Goal: Task Accomplishment & Management: Manage account settings

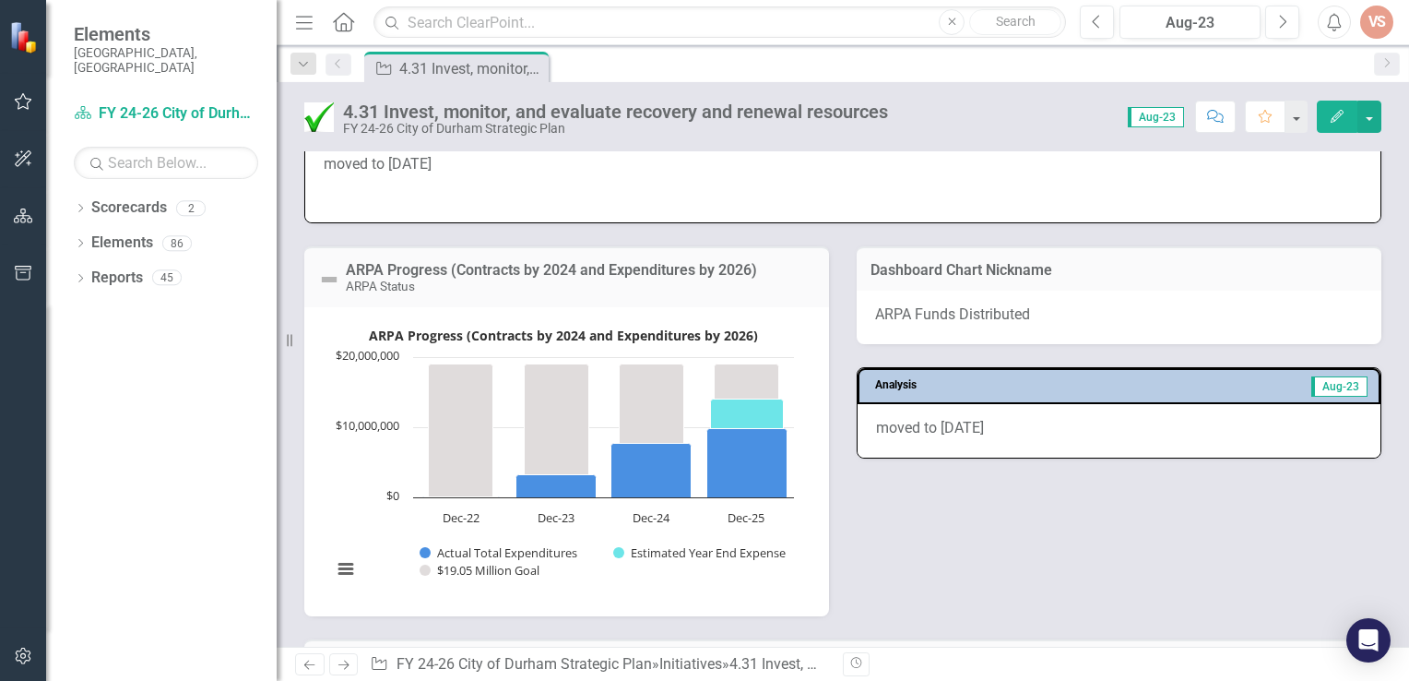
scroll to position [922, 0]
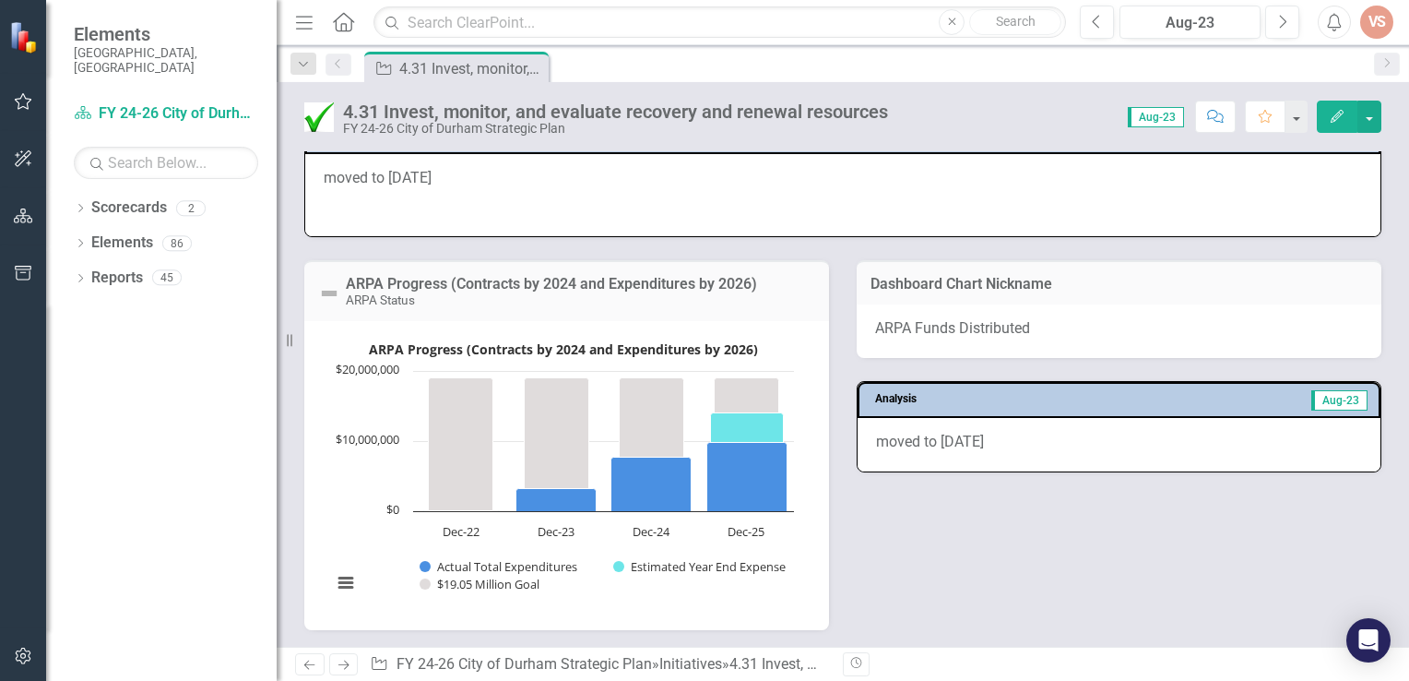
click at [1329, 110] on icon "Edit" at bounding box center [1337, 116] width 17 height 13
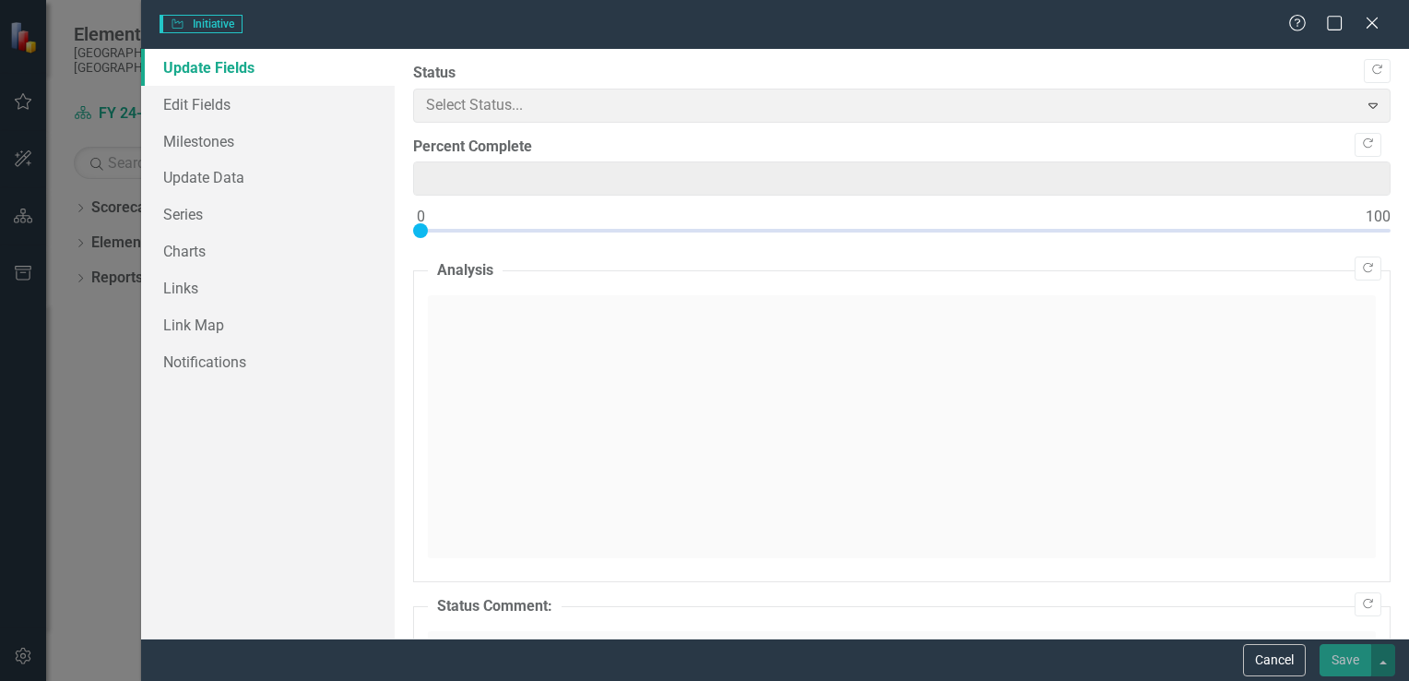
type input "100"
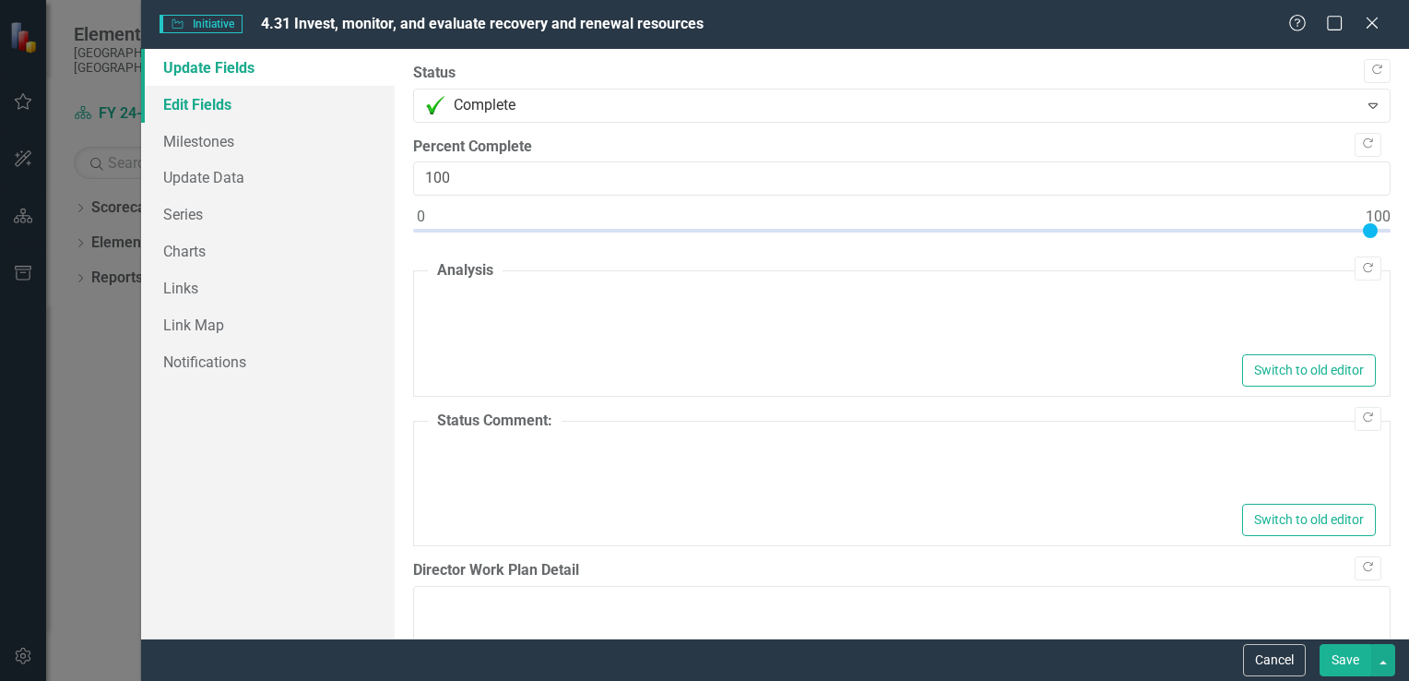
type textarea "<p>moved to [DATE]</p>"
type textarea "<p>All positions filled: Grant Management Specialist (1), Grant Manager (1), Gr…"
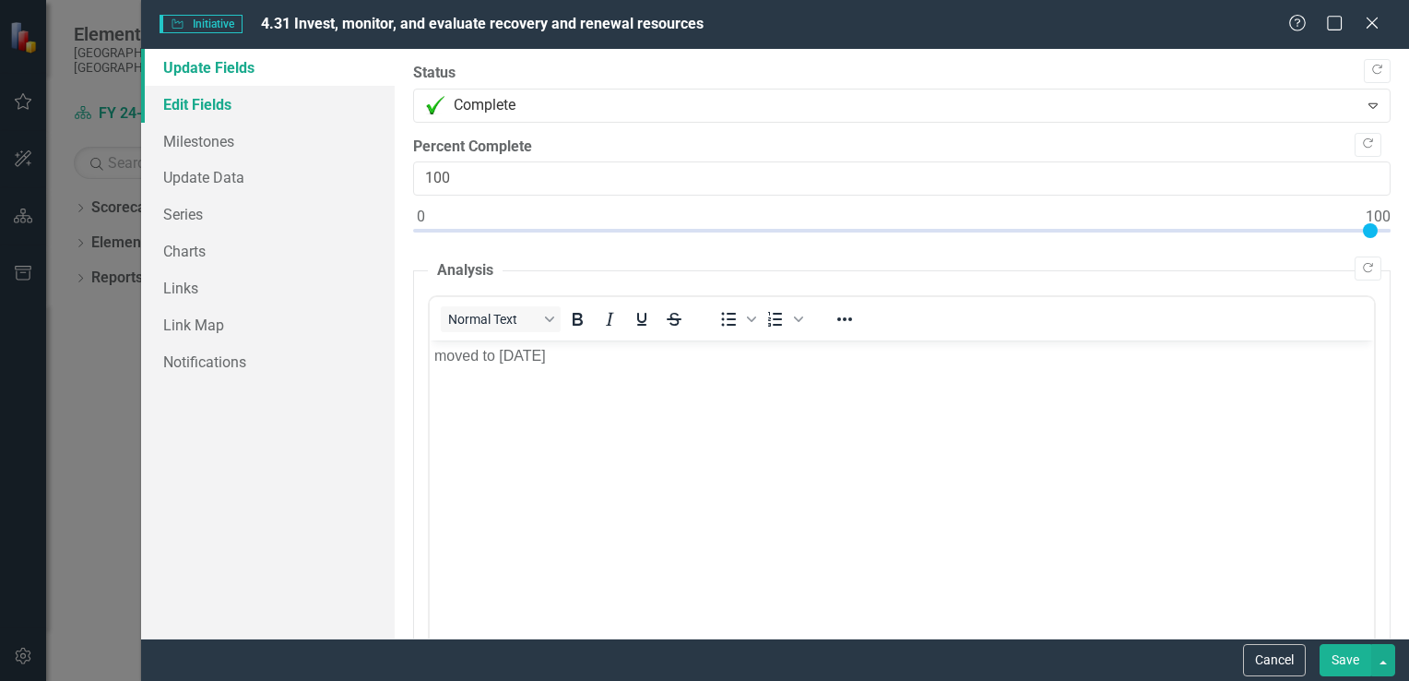
scroll to position [0, 0]
click at [206, 103] on link "Edit Fields" at bounding box center [268, 104] width 254 height 37
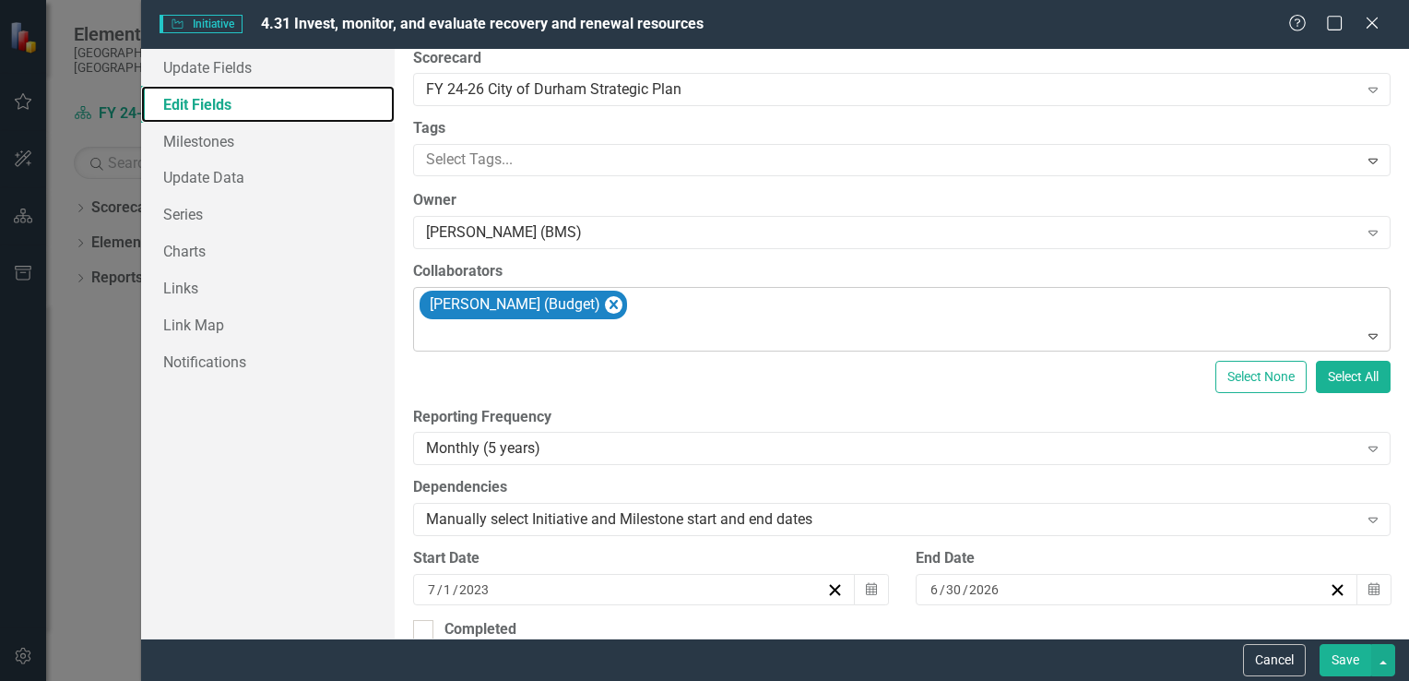
scroll to position [369, 0]
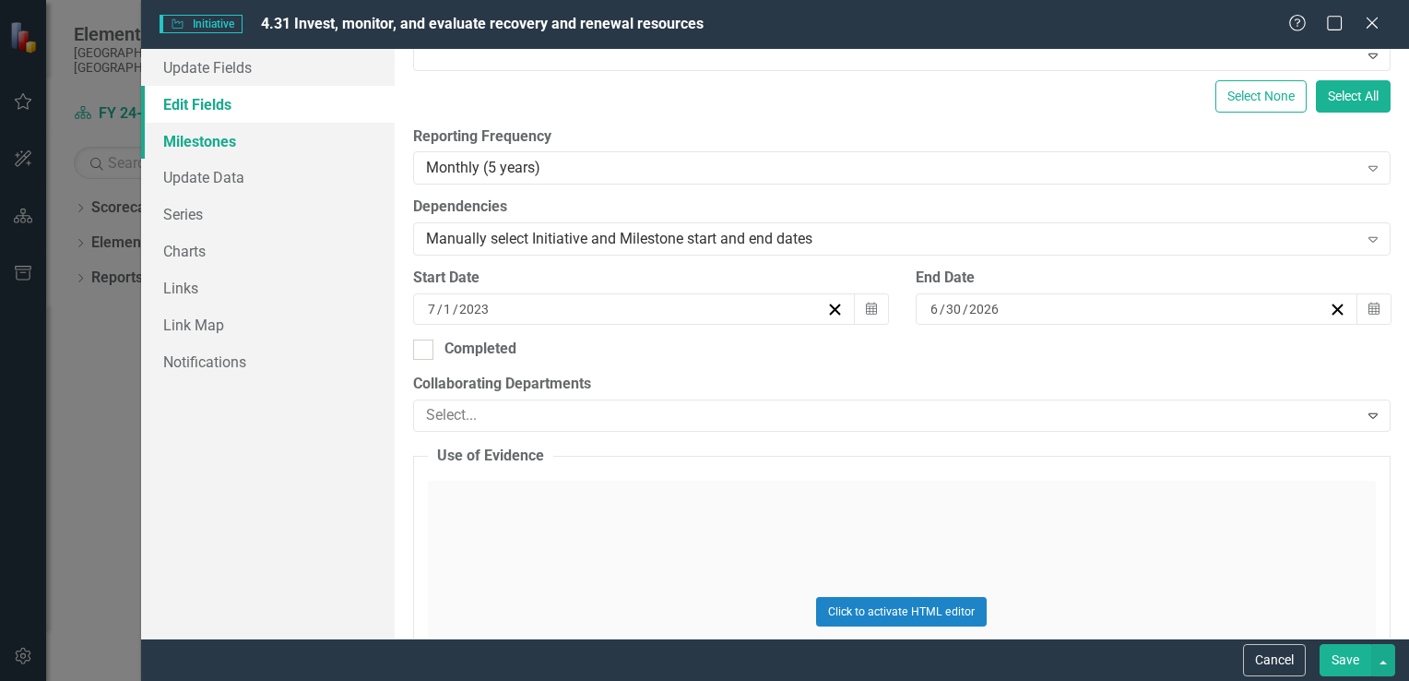
click at [184, 142] on link "Milestones" at bounding box center [268, 141] width 254 height 37
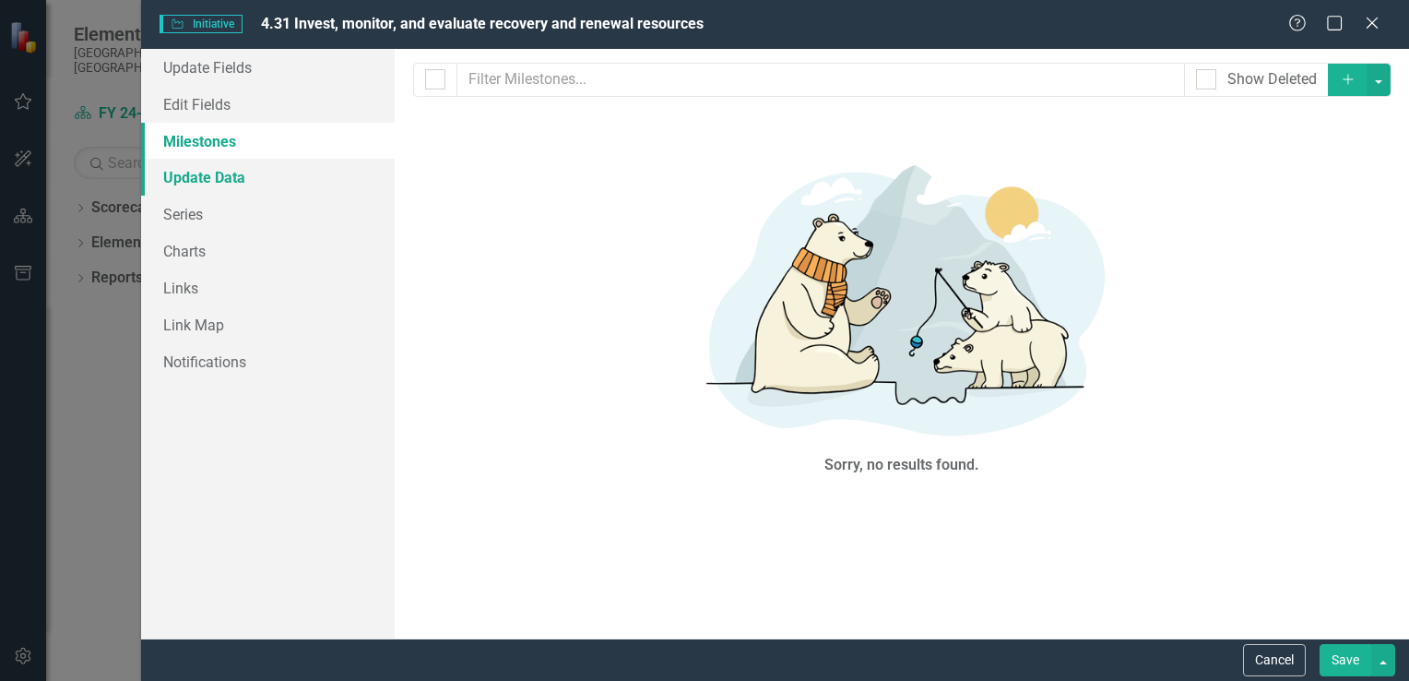
click at [200, 179] on link "Update Data" at bounding box center [268, 177] width 254 height 37
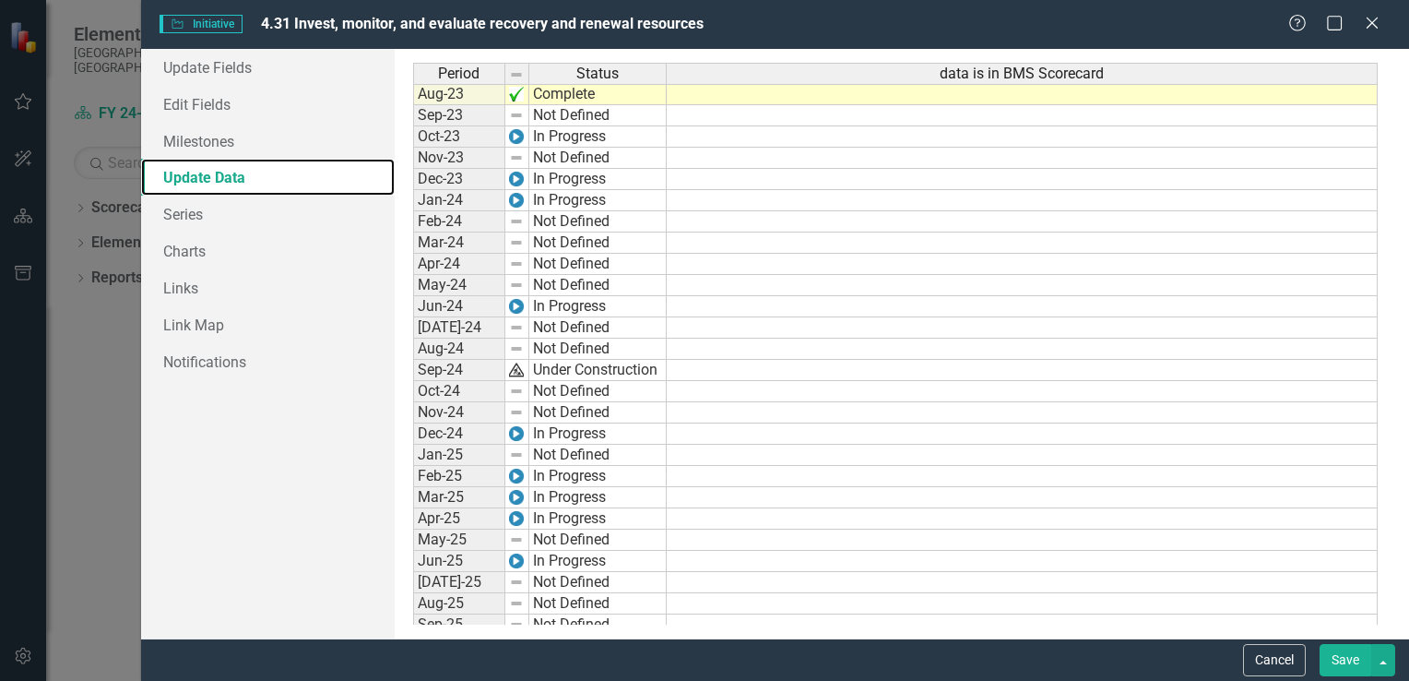
scroll to position [649, 0]
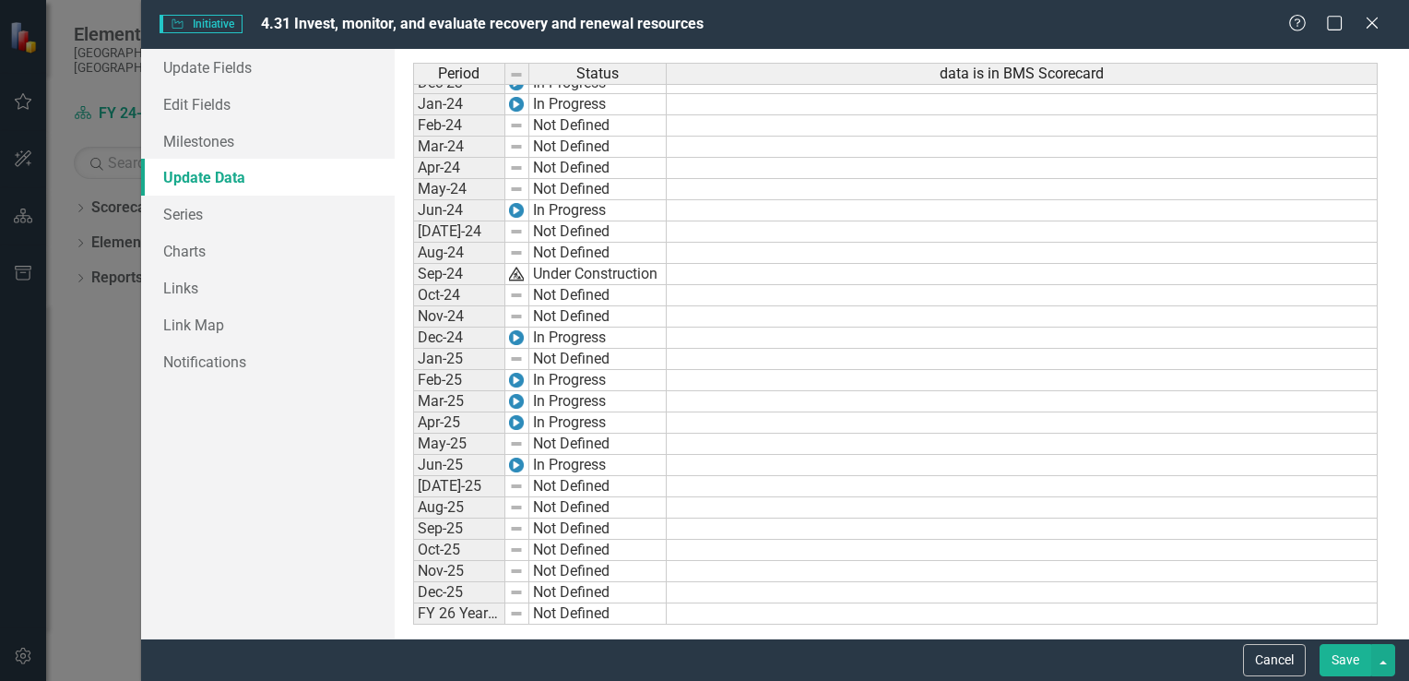
click at [92, 423] on div "Initiative Initiative 4.31 Invest, monitor, and evaluate recovery and renewal r…" at bounding box center [704, 340] width 1409 height 681
click at [589, 456] on td "In Progress" at bounding box center [597, 465] width 137 height 21
click at [579, 480] on td "Not Defined" at bounding box center [597, 486] width 137 height 21
click at [516, 482] on img at bounding box center [516, 486] width 15 height 15
click at [564, 488] on td "Not Defined" at bounding box center [597, 486] width 137 height 21
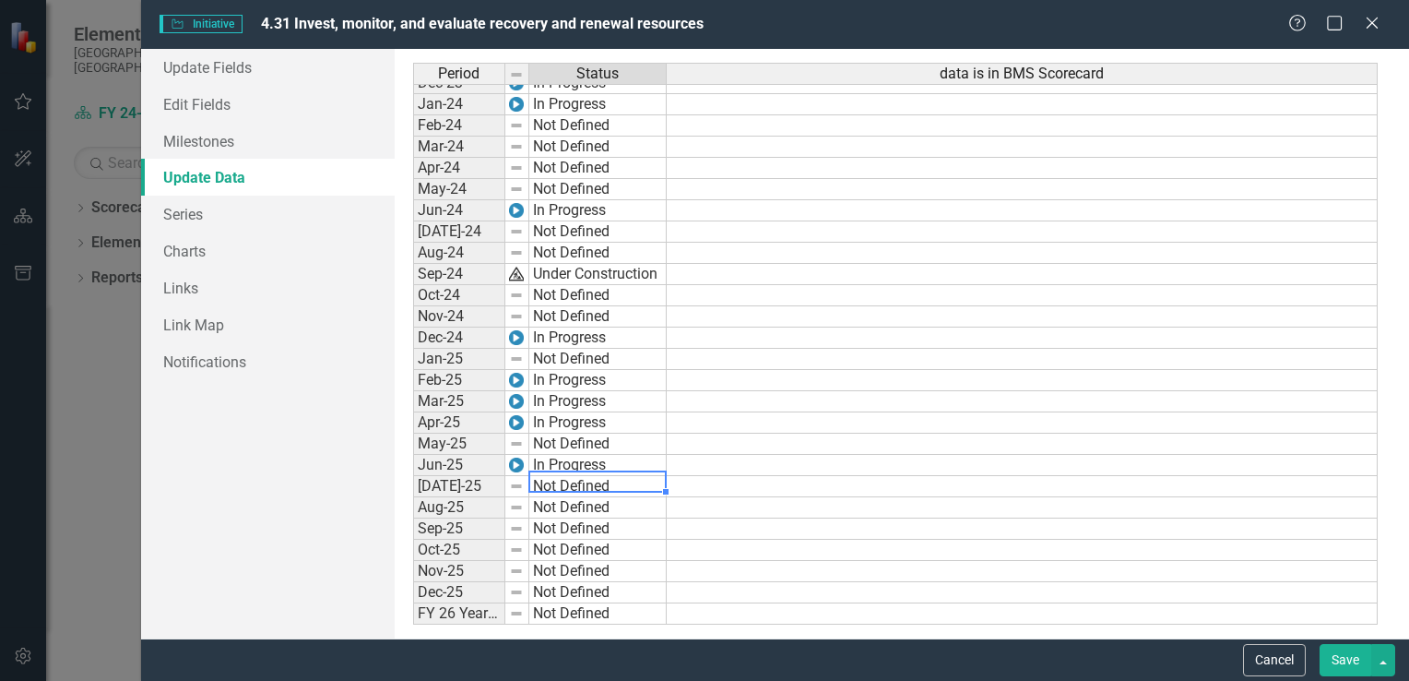
click at [653, 483] on td "Not Defined" at bounding box center [597, 486] width 137 height 21
click at [586, 459] on td "In Progress" at bounding box center [597, 465] width 137 height 21
click at [515, 482] on img at bounding box center [516, 486] width 15 height 15
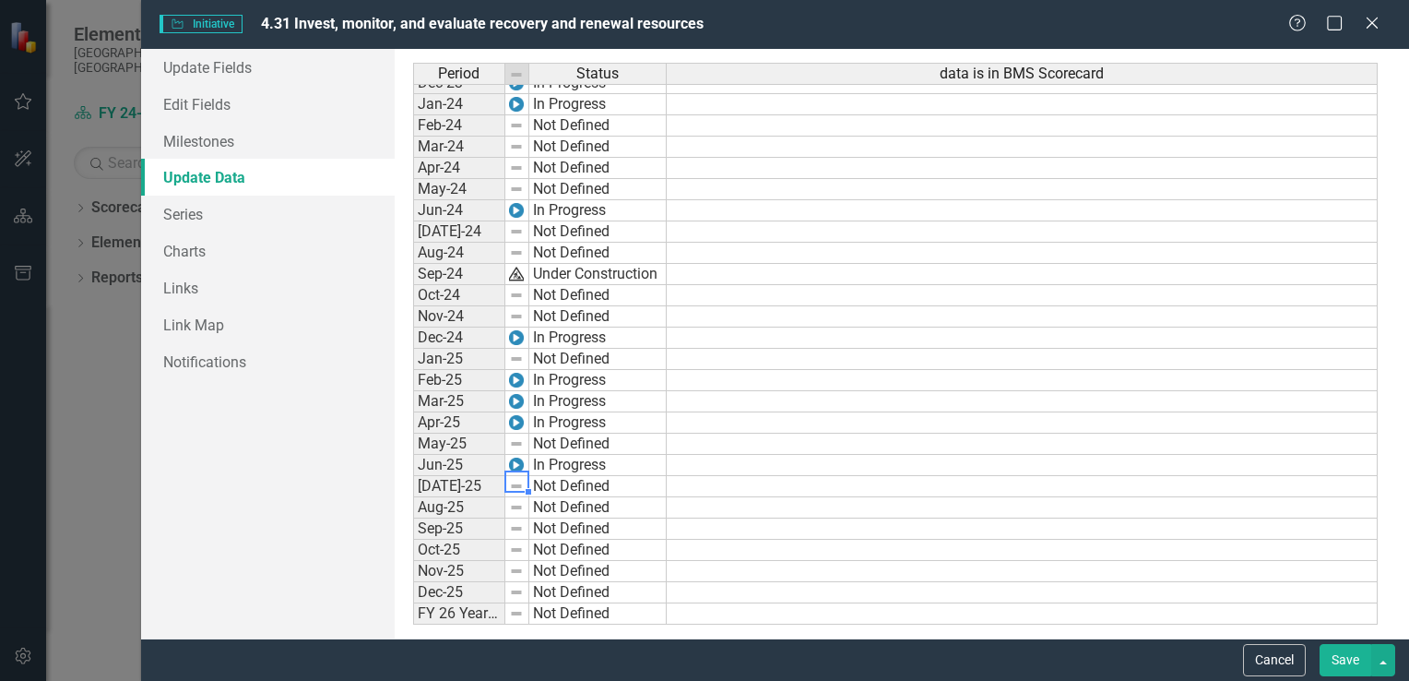
click at [515, 482] on img at bounding box center [516, 486] width 15 height 15
click at [202, 212] on link "Series" at bounding box center [268, 214] width 254 height 37
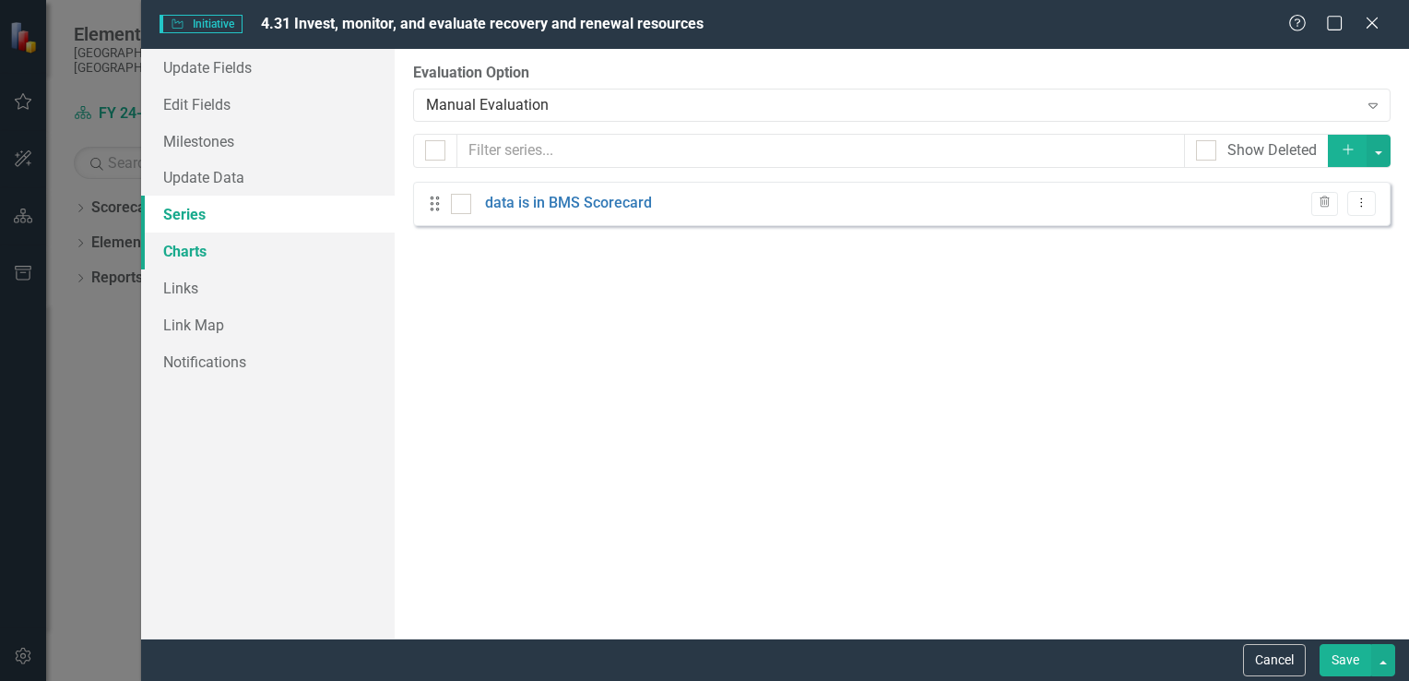
click at [200, 253] on link "Charts" at bounding box center [268, 250] width 254 height 37
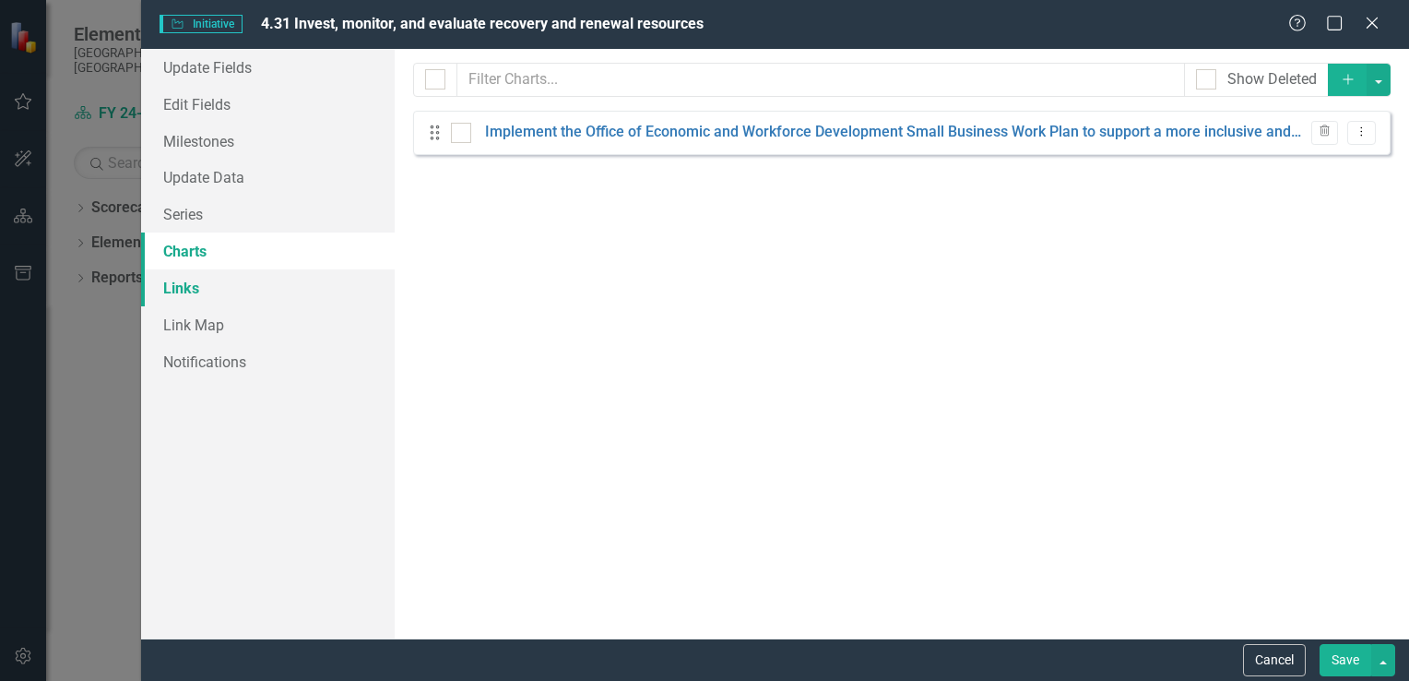
click at [189, 285] on link "Links" at bounding box center [268, 287] width 254 height 37
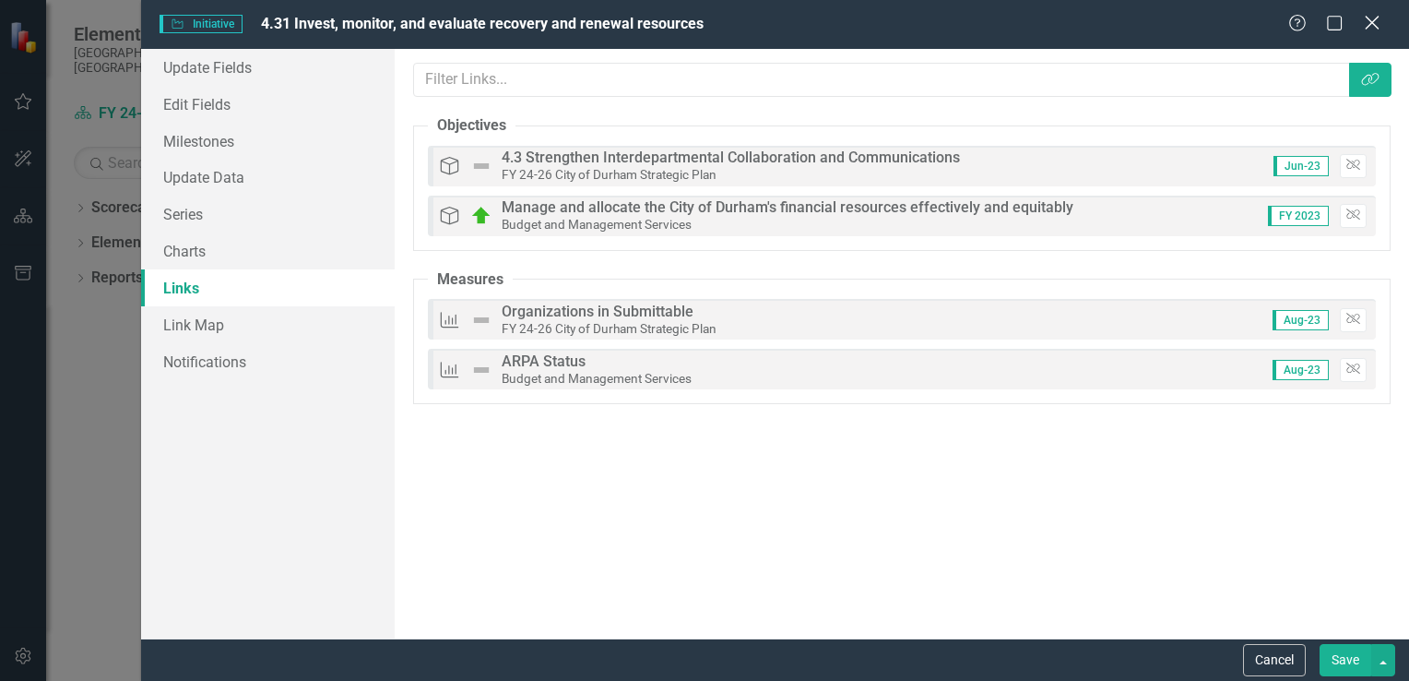
click at [1372, 21] on icon "Close" at bounding box center [1371, 23] width 23 height 18
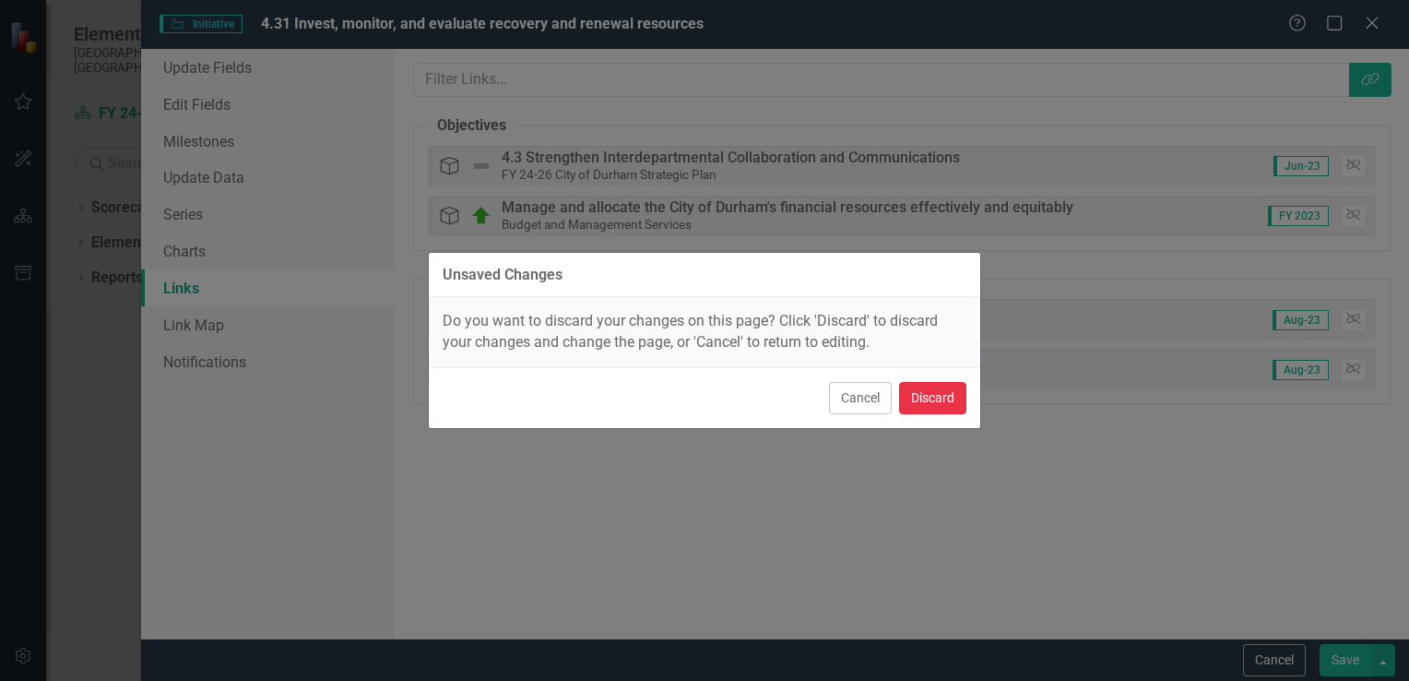
drag, startPoint x: 921, startPoint y: 399, endPoint x: 936, endPoint y: 411, distance: 19.0
click at [926, 398] on button "Discard" at bounding box center [932, 398] width 67 height 32
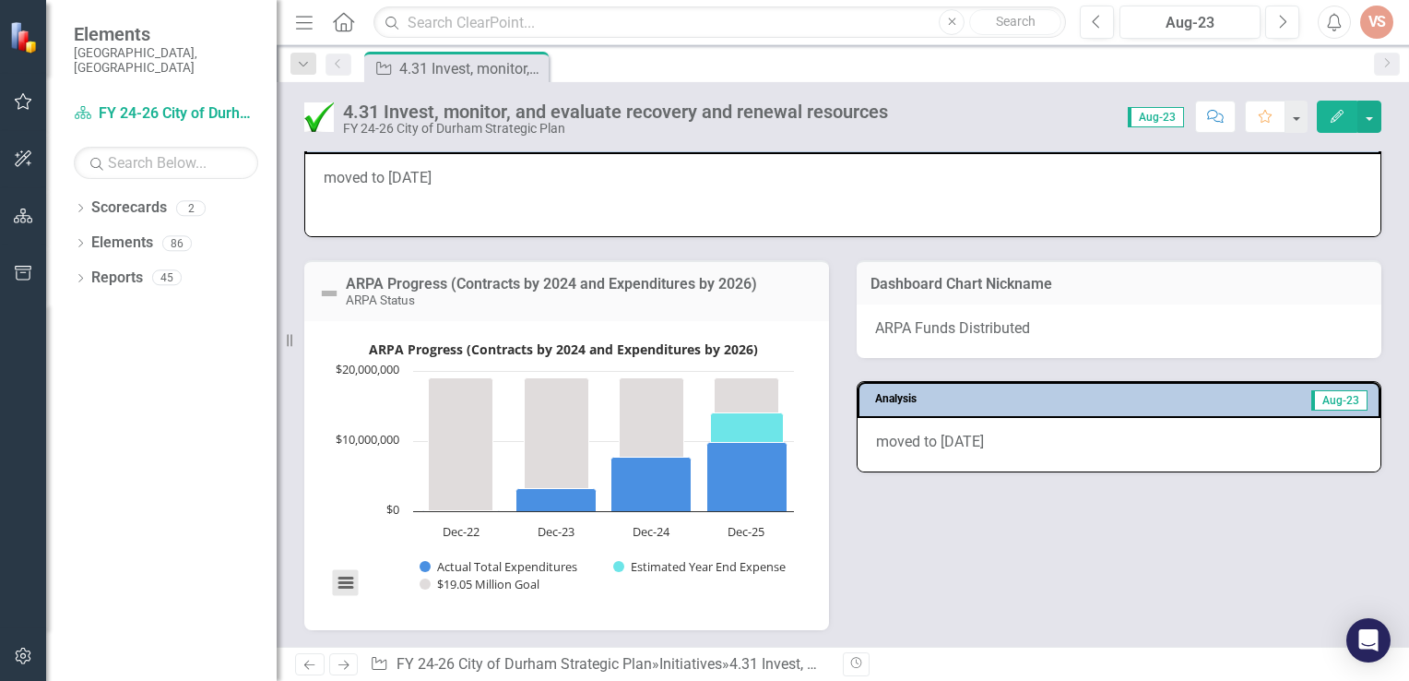
click at [339, 574] on button "View chart menu, ARPA Progress (Contracts by 2024 and Expenditures by 2026)" at bounding box center [346, 583] width 26 height 26
click at [781, 574] on rect "Interactive chart" at bounding box center [563, 473] width 480 height 277
click at [1343, 114] on icon "Edit" at bounding box center [1337, 116] width 17 height 13
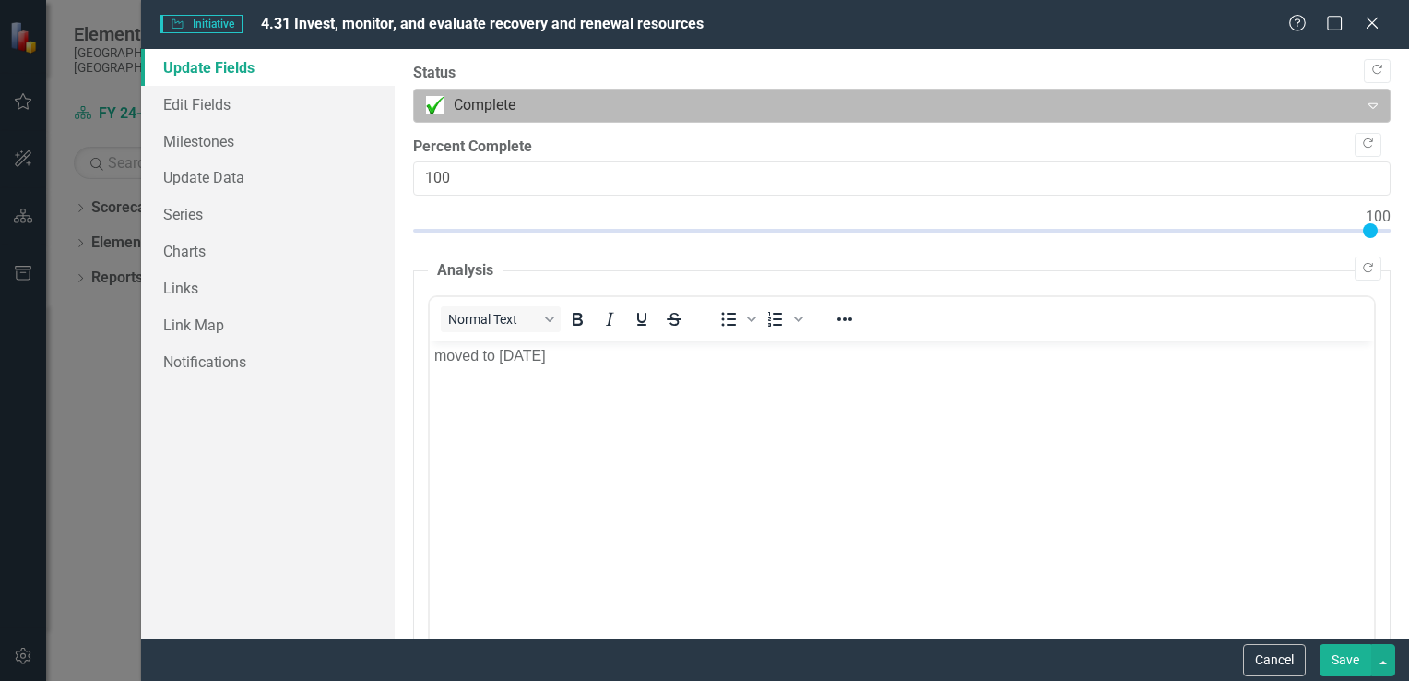
scroll to position [0, 0]
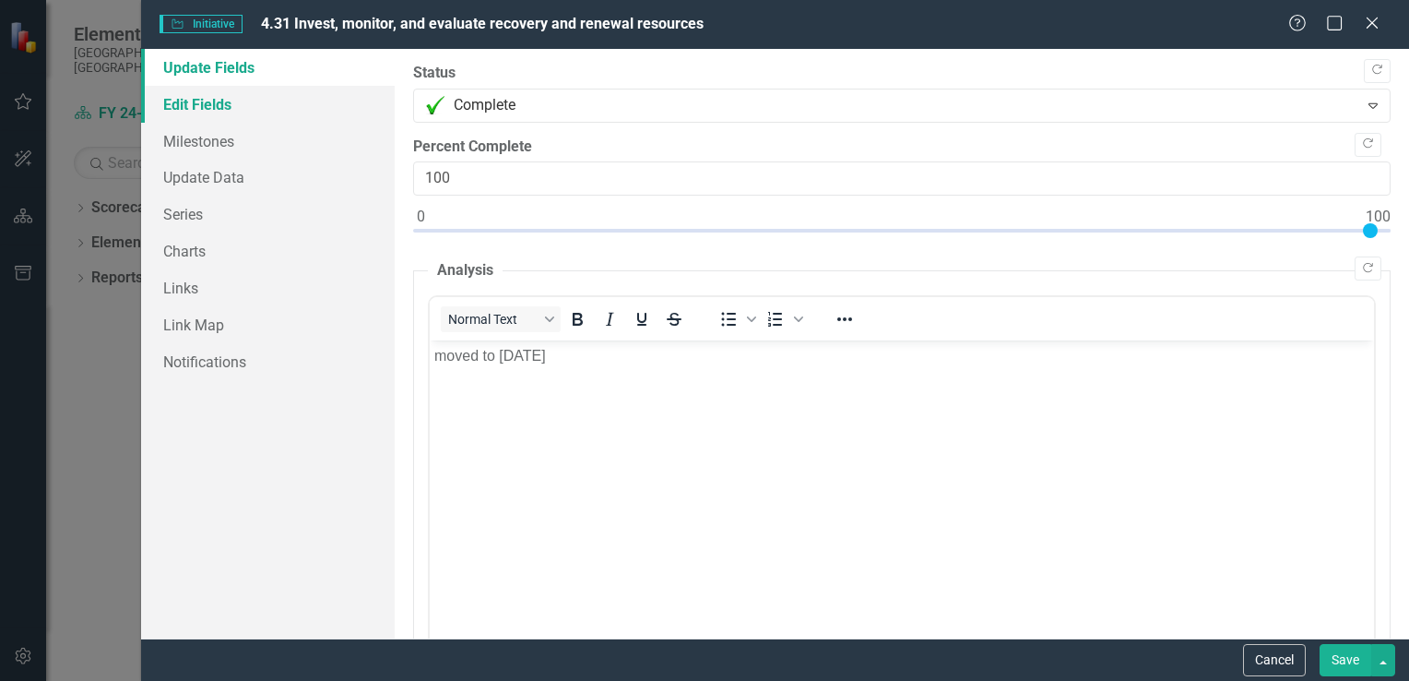
click at [192, 97] on link "Edit Fields" at bounding box center [268, 104] width 254 height 37
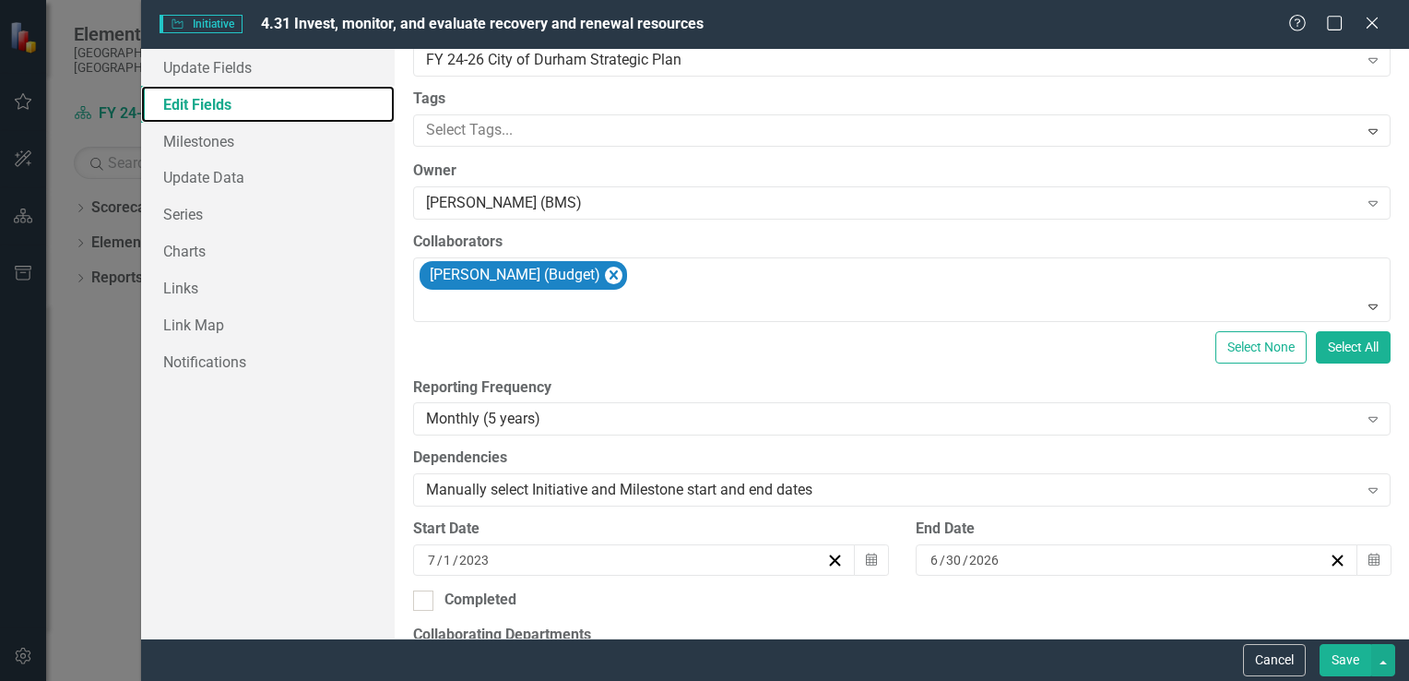
scroll to position [553, 0]
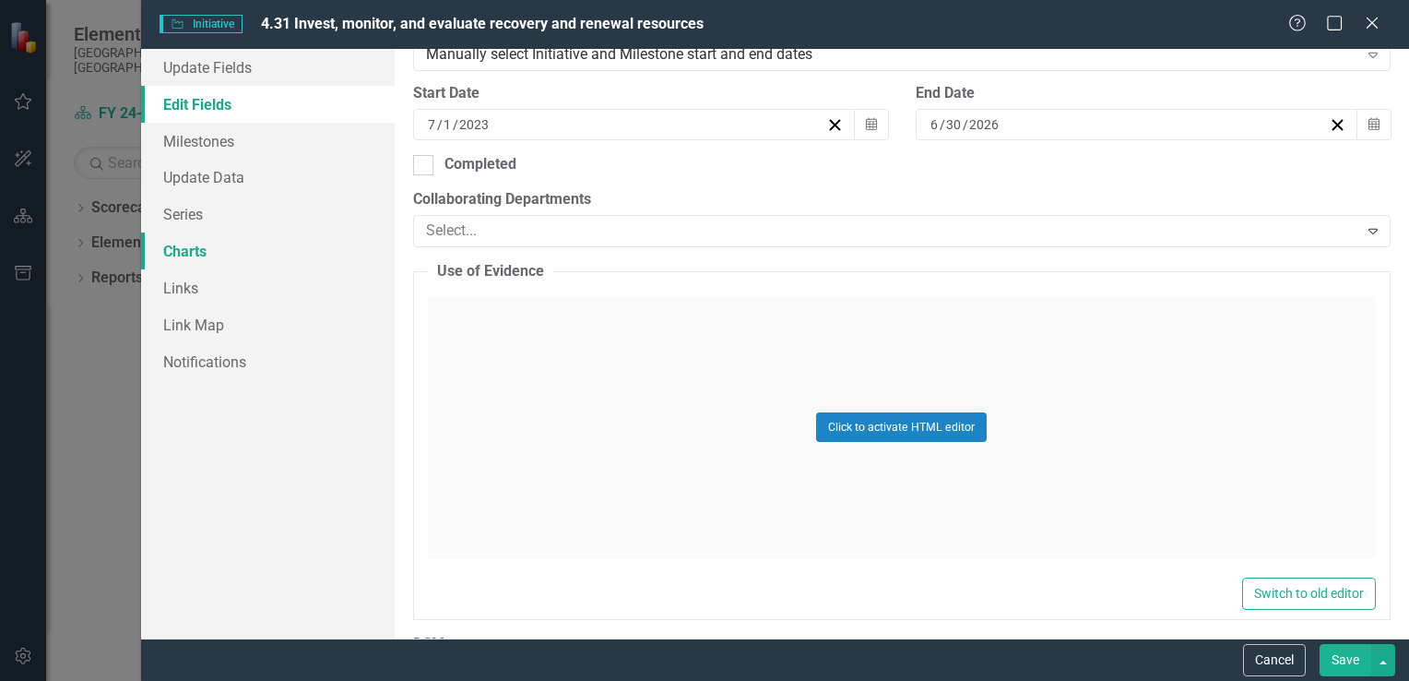
click at [176, 255] on link "Charts" at bounding box center [268, 250] width 254 height 37
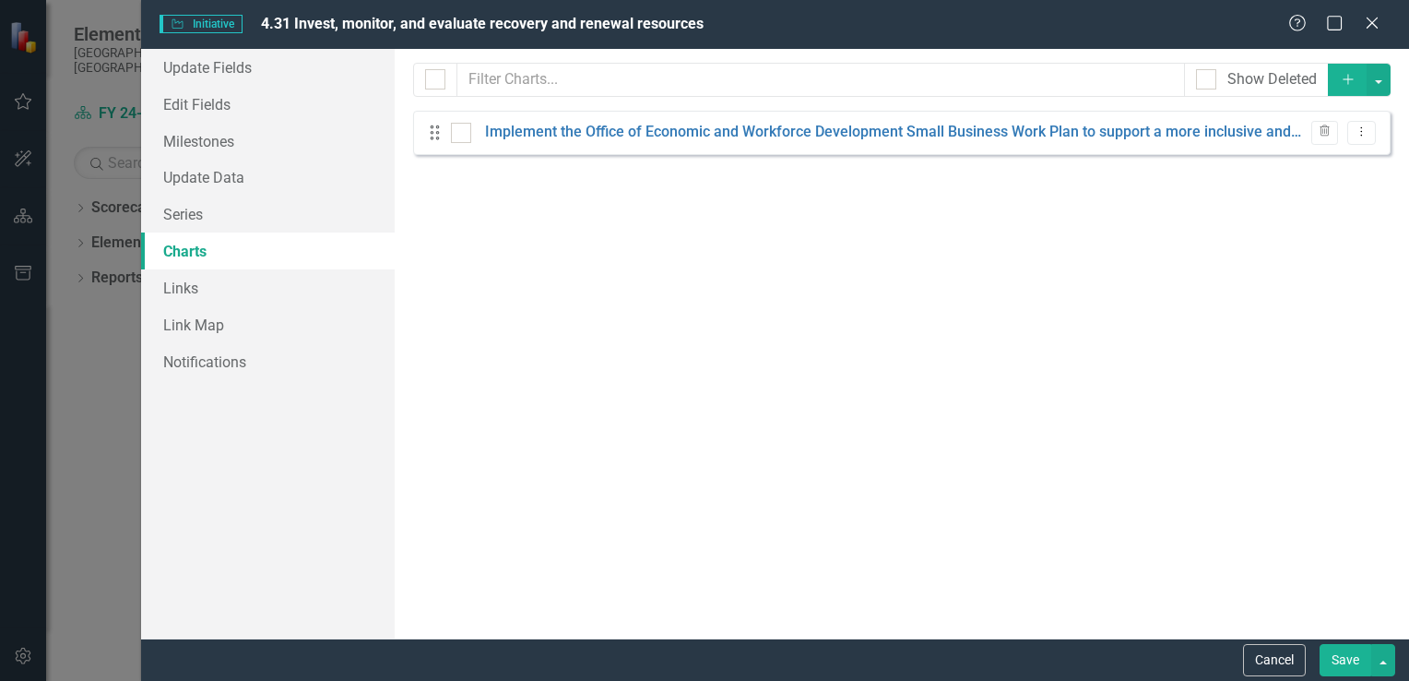
click at [215, 22] on span "Initiative Initiative" at bounding box center [201, 24] width 83 height 18
click at [207, 73] on link "Update Fields" at bounding box center [268, 67] width 254 height 37
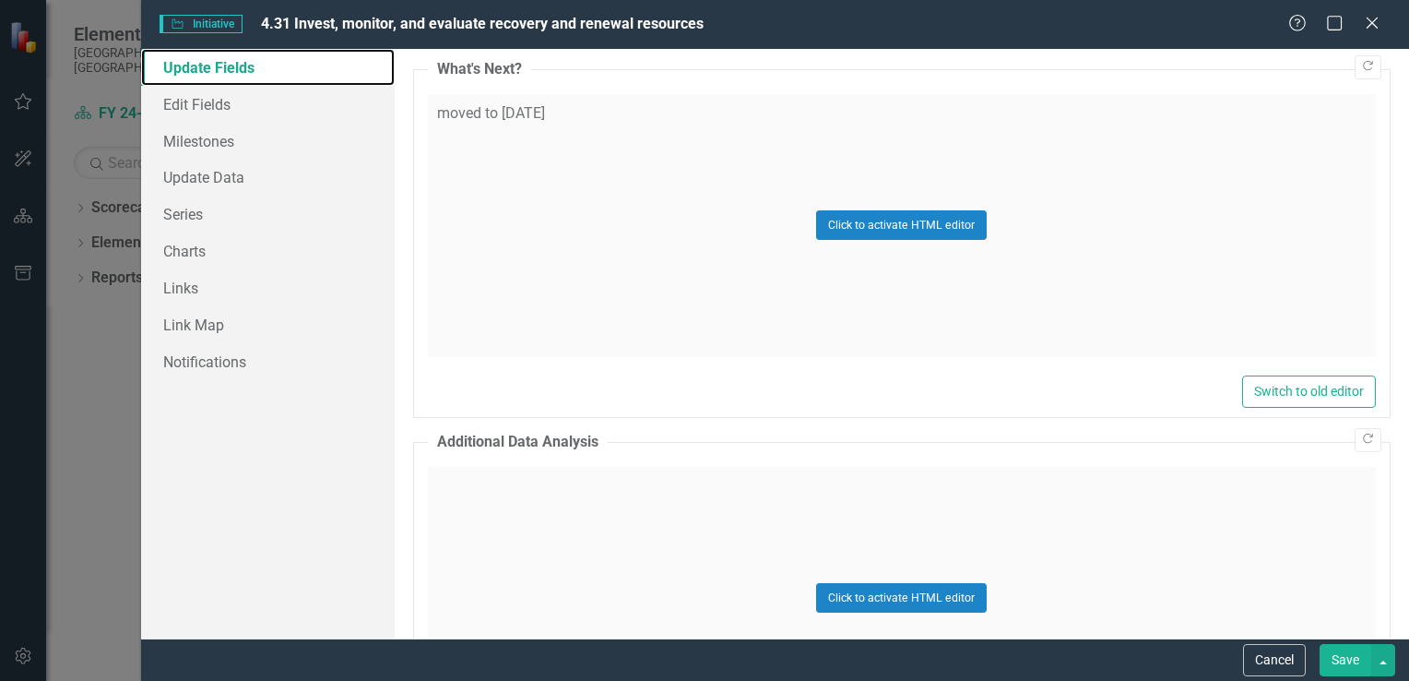
scroll to position [3861, 0]
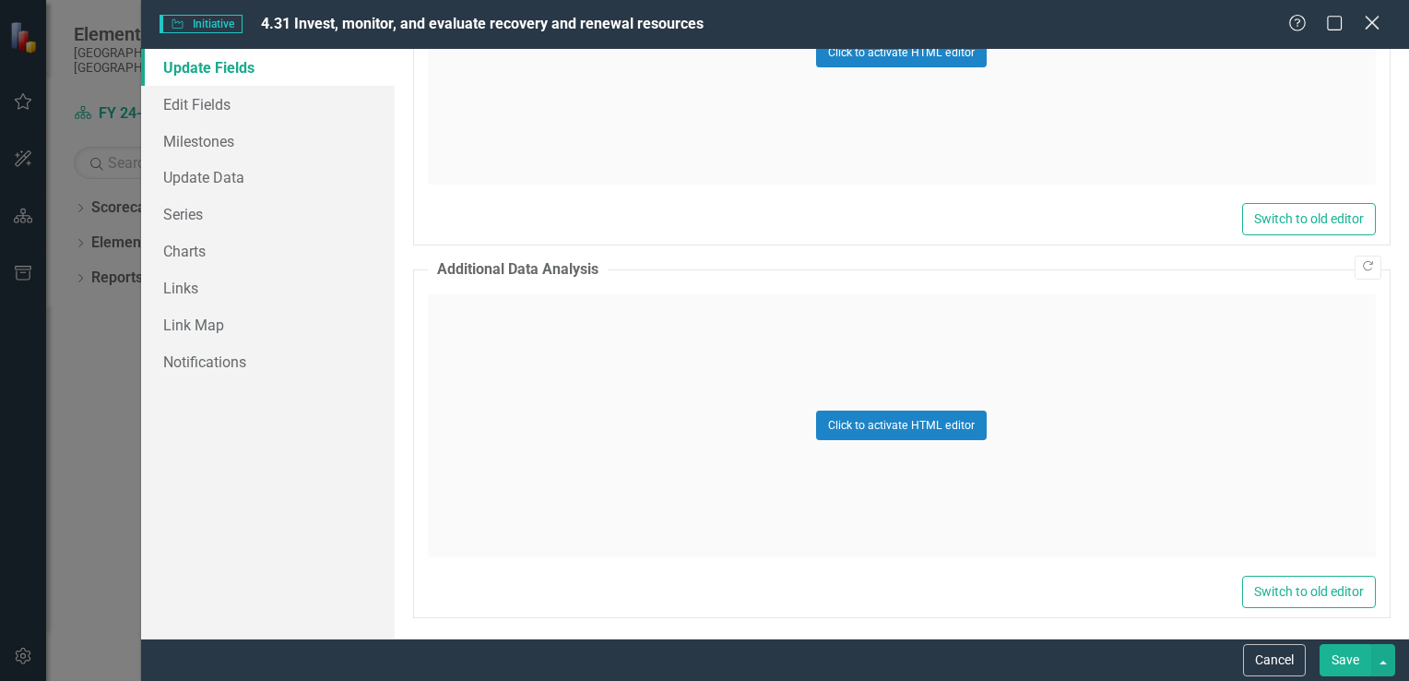
click at [1366, 28] on icon "Close" at bounding box center [1371, 23] width 23 height 18
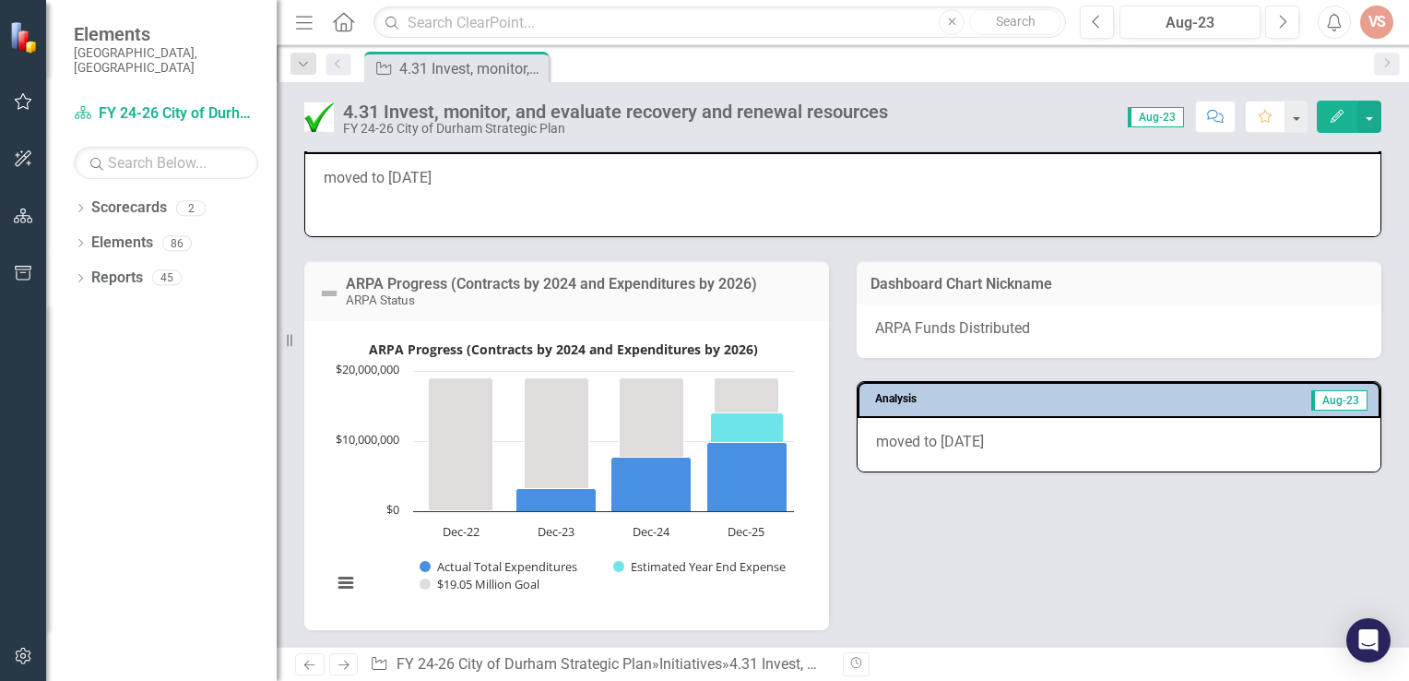
click at [1103, 577] on div "ARPA Progress (Contracts by 2024 and Expenditures by 2026) ARPA Status ARPA Pro…" at bounding box center [842, 433] width 1105 height 393
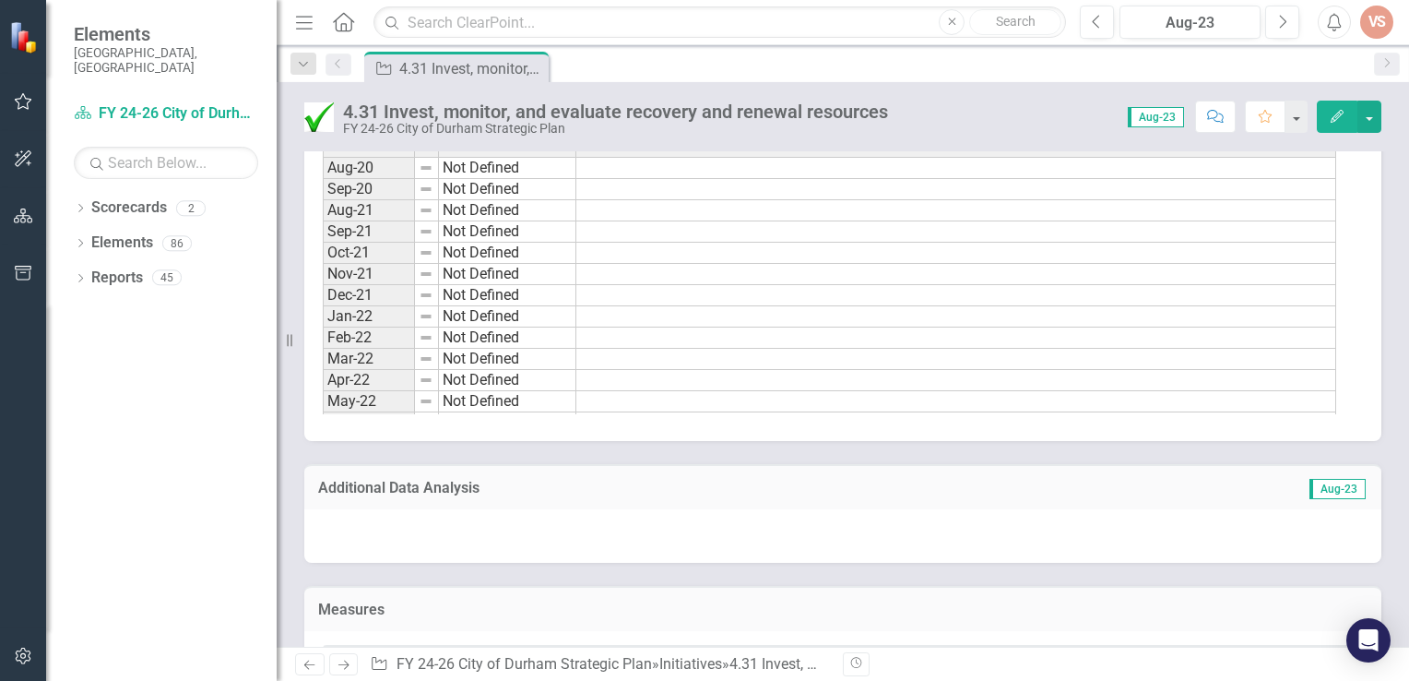
scroll to position [1568, 0]
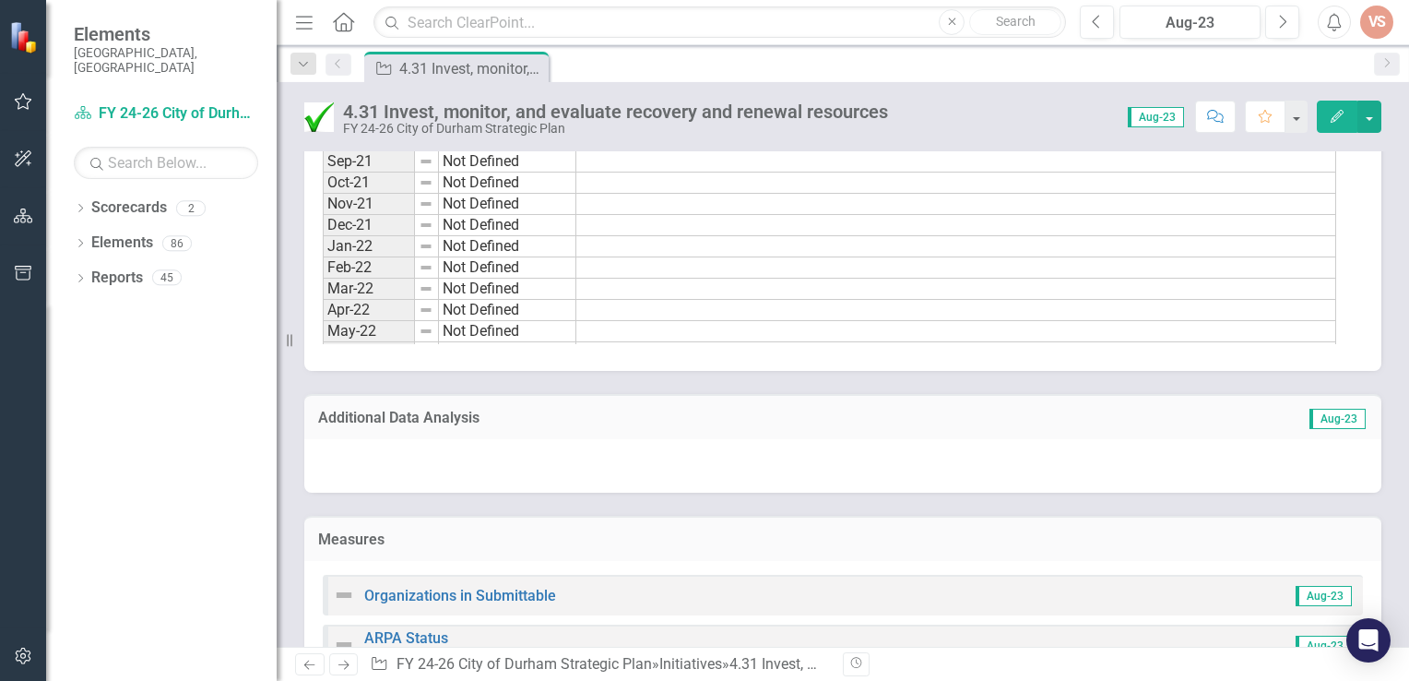
click at [1328, 119] on button "Edit" at bounding box center [1337, 117] width 41 height 32
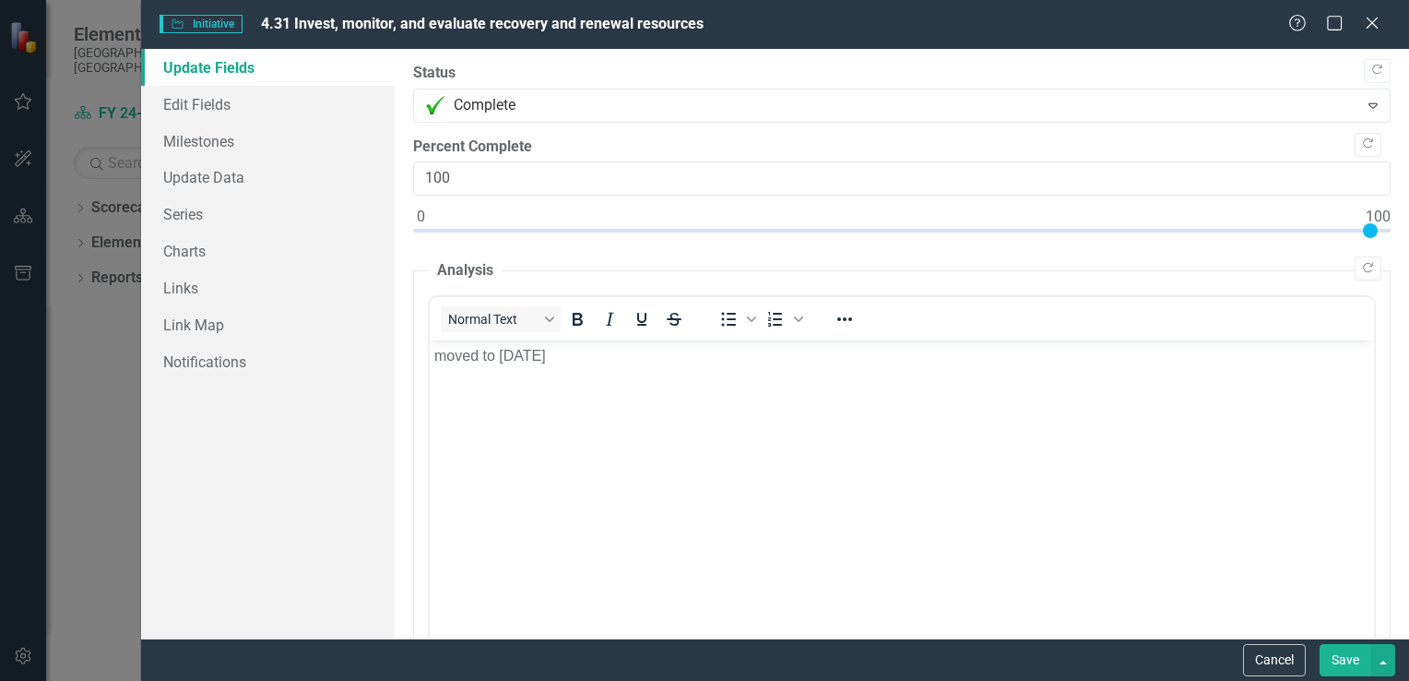
scroll to position [0, 0]
click at [181, 179] on link "Update Data" at bounding box center [268, 177] width 254 height 37
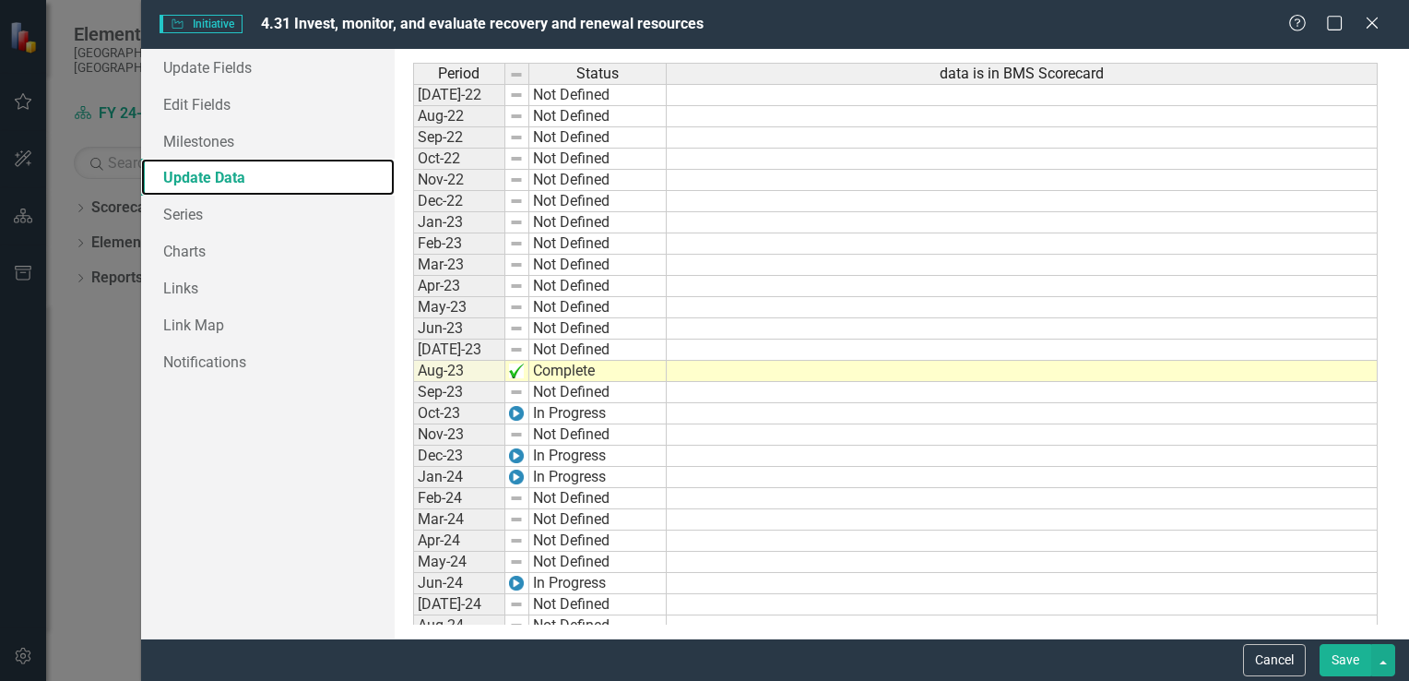
scroll to position [649, 0]
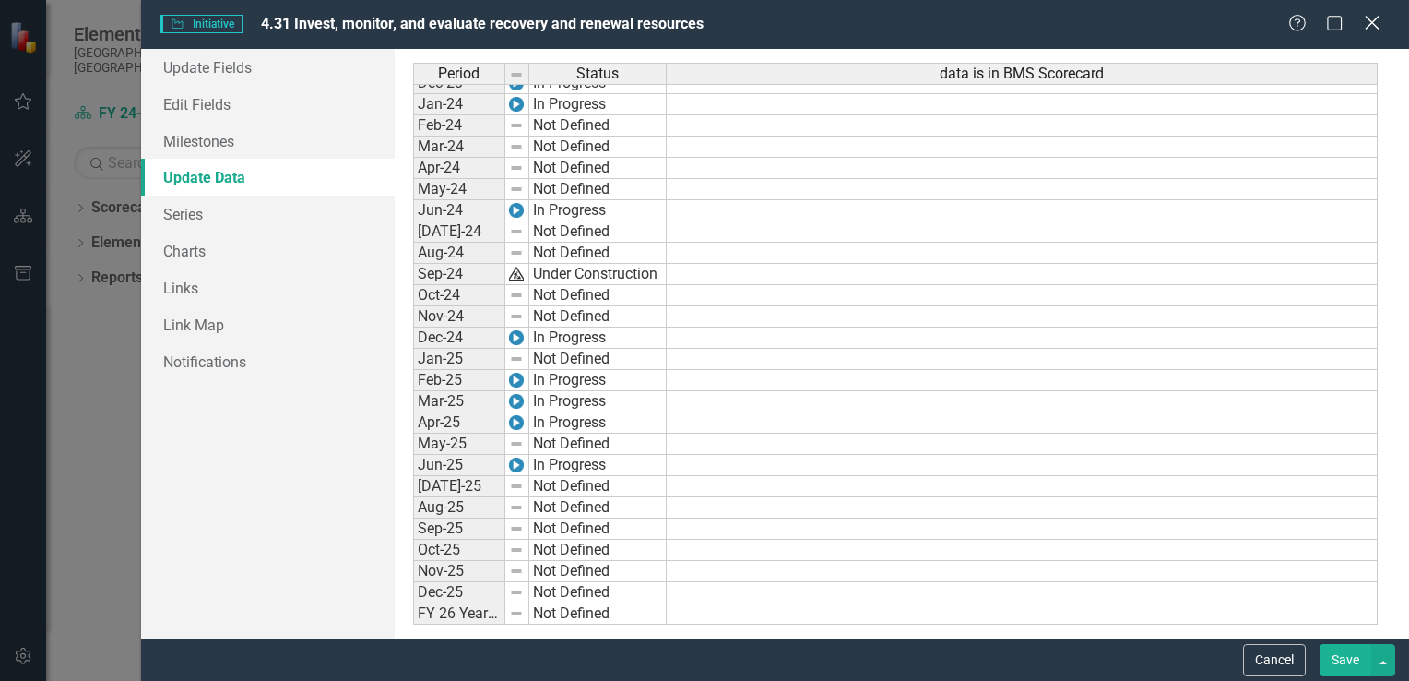
click at [1369, 17] on icon "Close" at bounding box center [1371, 23] width 23 height 18
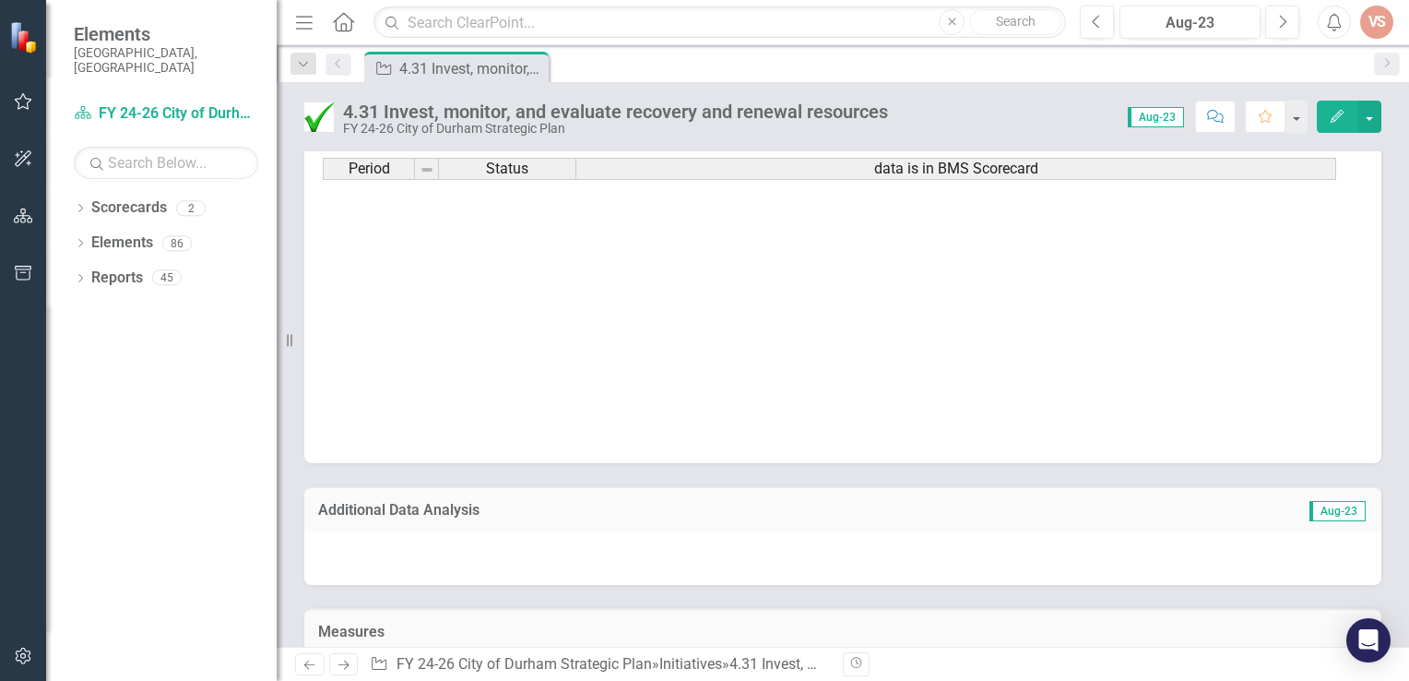
scroll to position [933, 0]
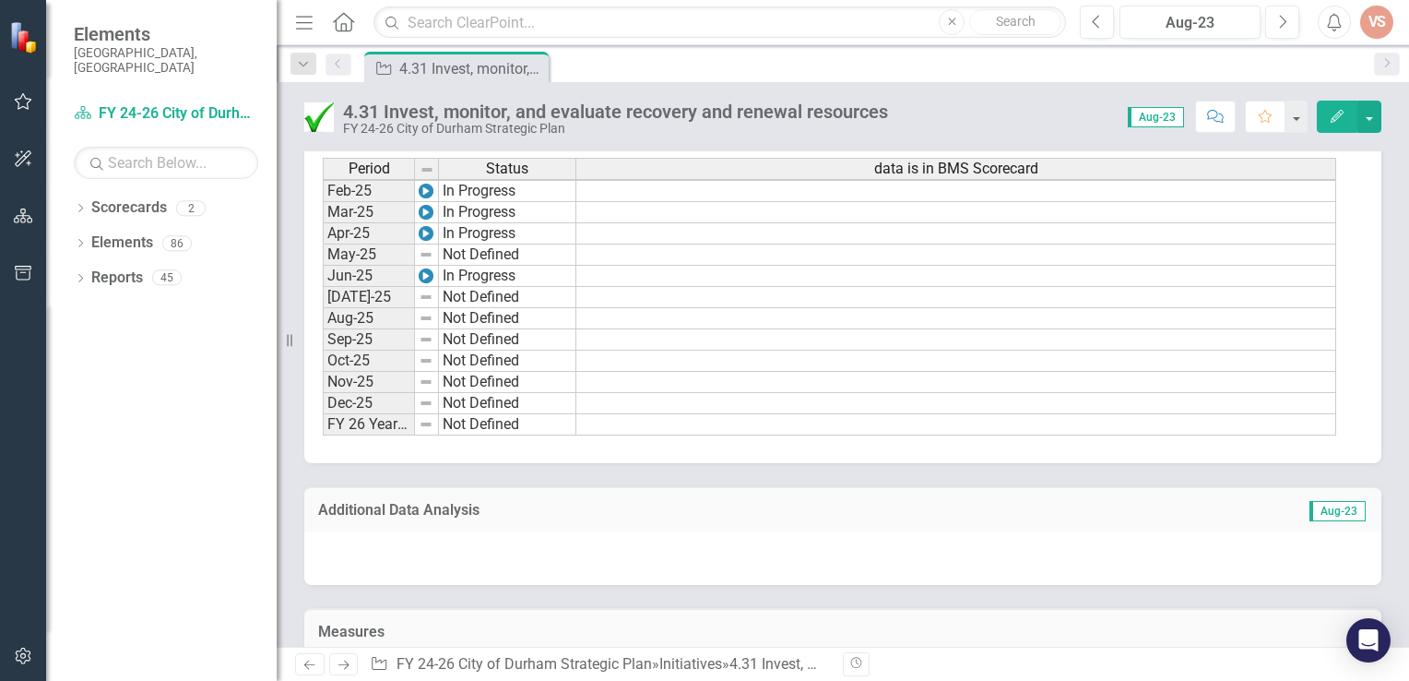
click at [1333, 111] on icon "Edit" at bounding box center [1337, 116] width 17 height 13
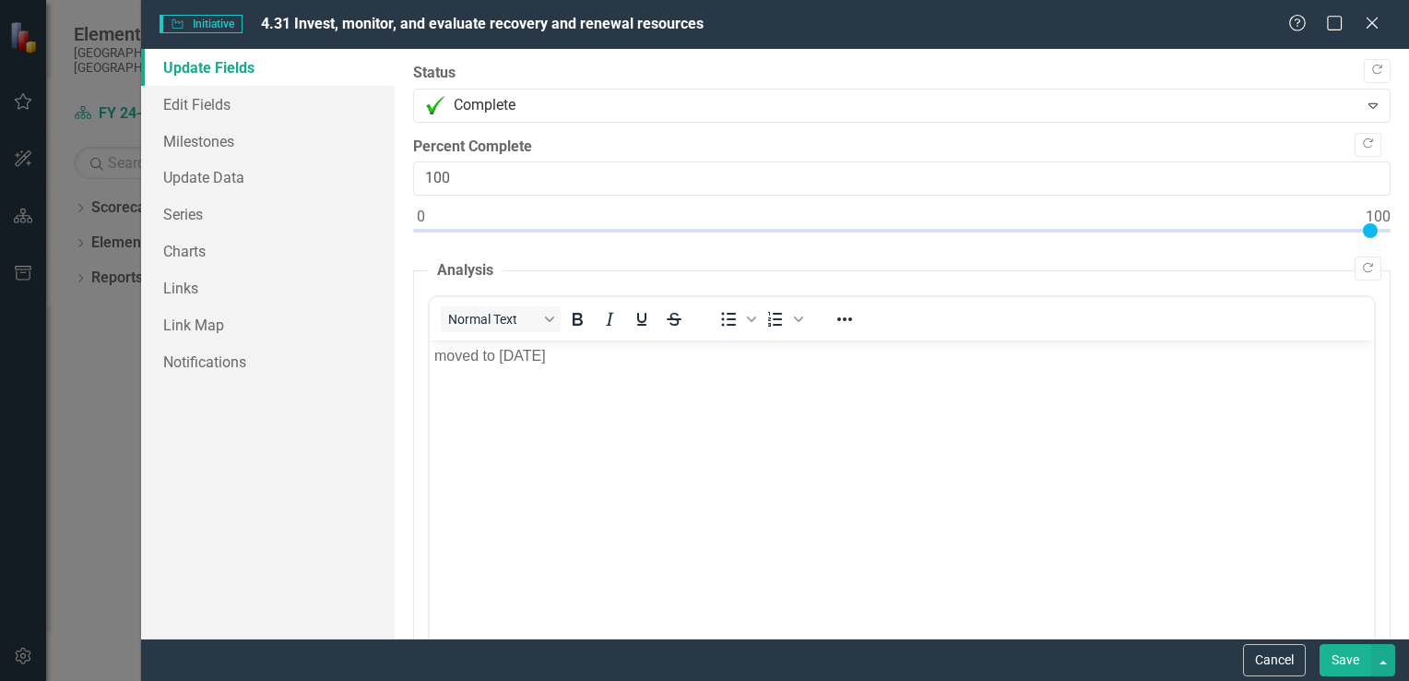
scroll to position [0, 0]
click at [215, 172] on link "Update Data" at bounding box center [268, 177] width 254 height 37
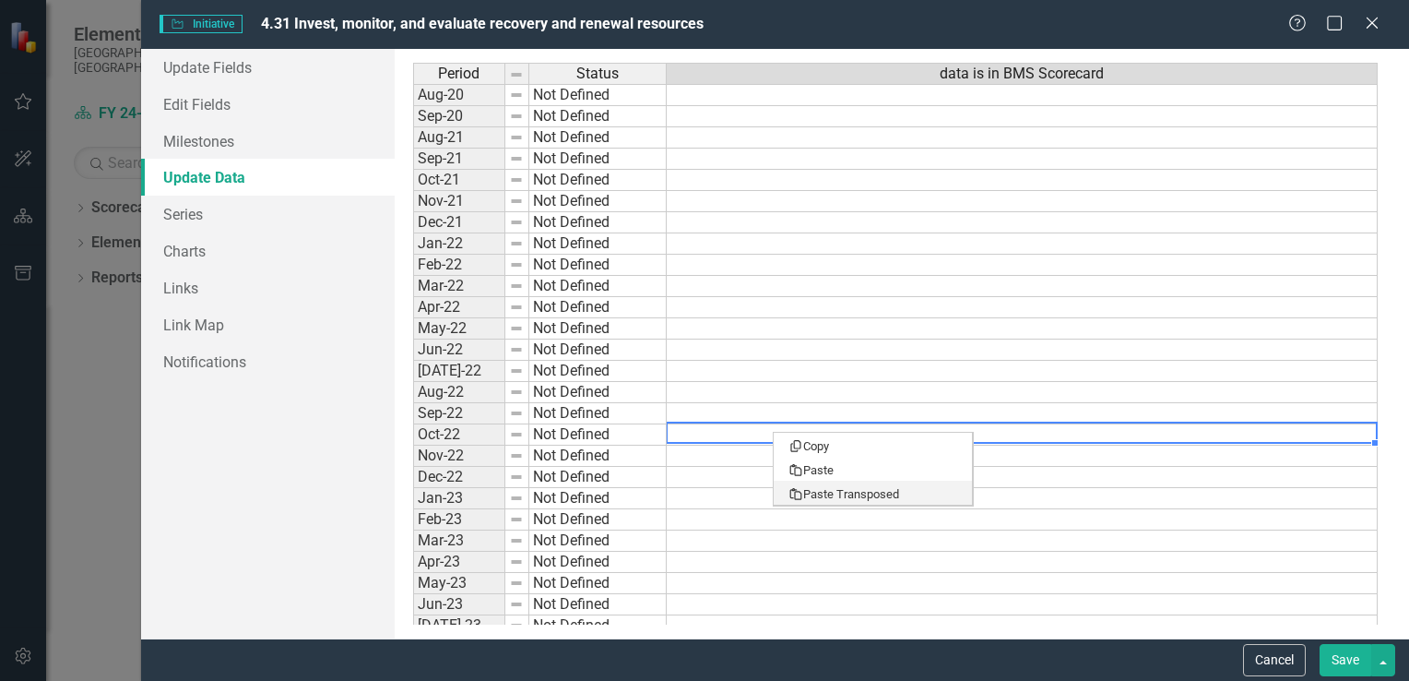
click at [857, 560] on td at bounding box center [1022, 561] width 711 height 21
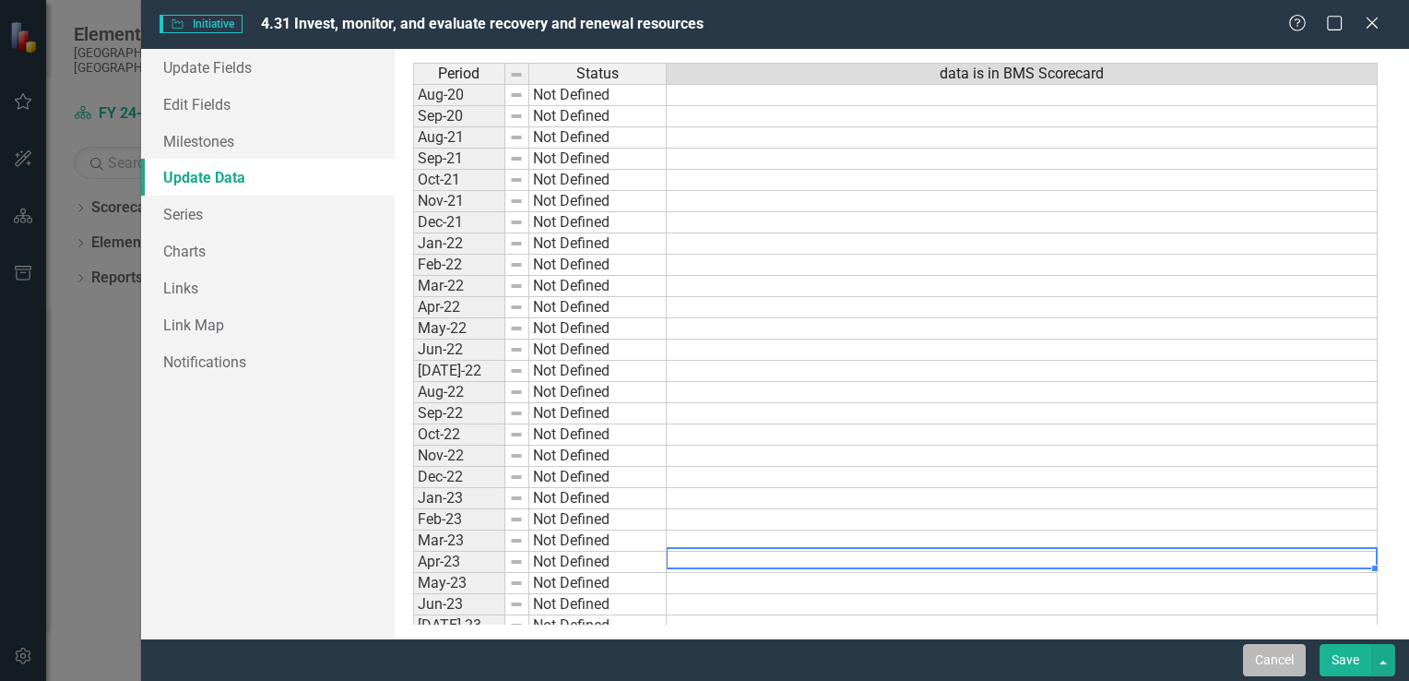
click at [1269, 663] on button "Cancel" at bounding box center [1274, 660] width 63 height 32
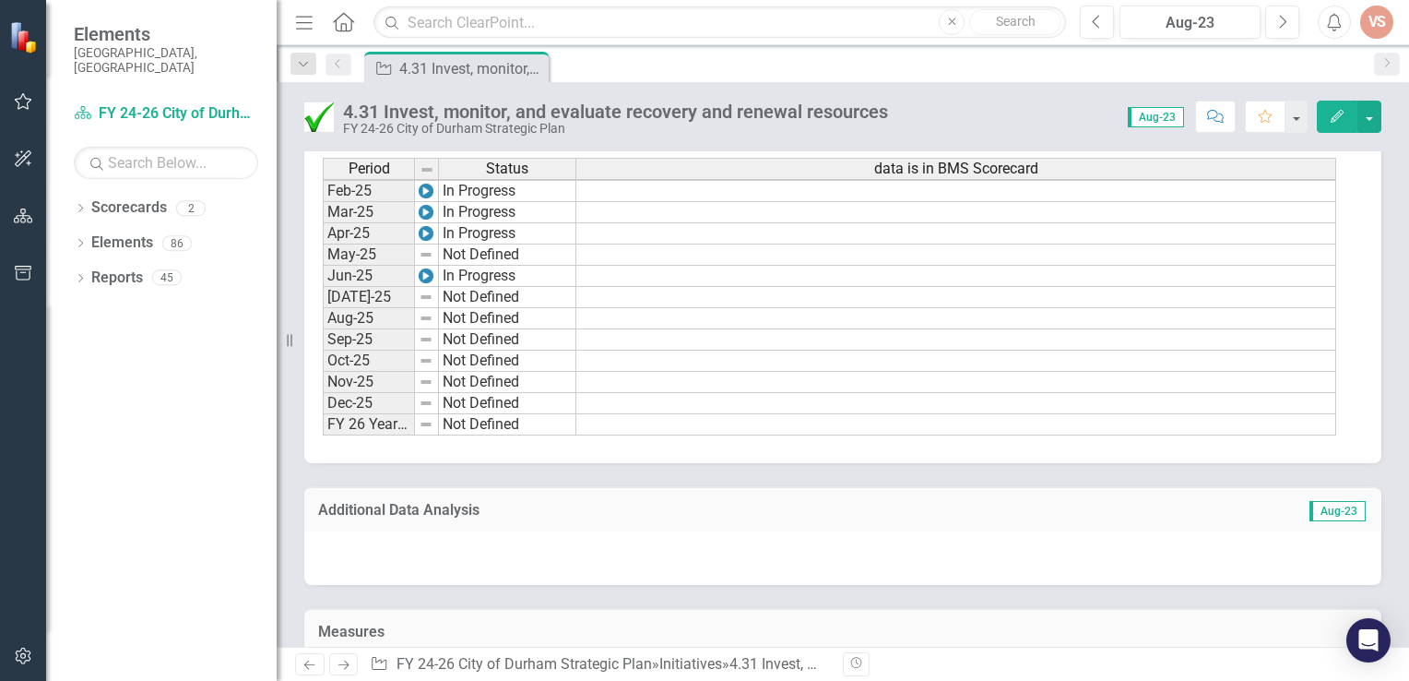
click at [169, 550] on div "Dropdown Scorecards 2 Dropdown FY 24-26 City of [GEOGRAPHIC_DATA] Strategic Pla…" at bounding box center [161, 437] width 231 height 488
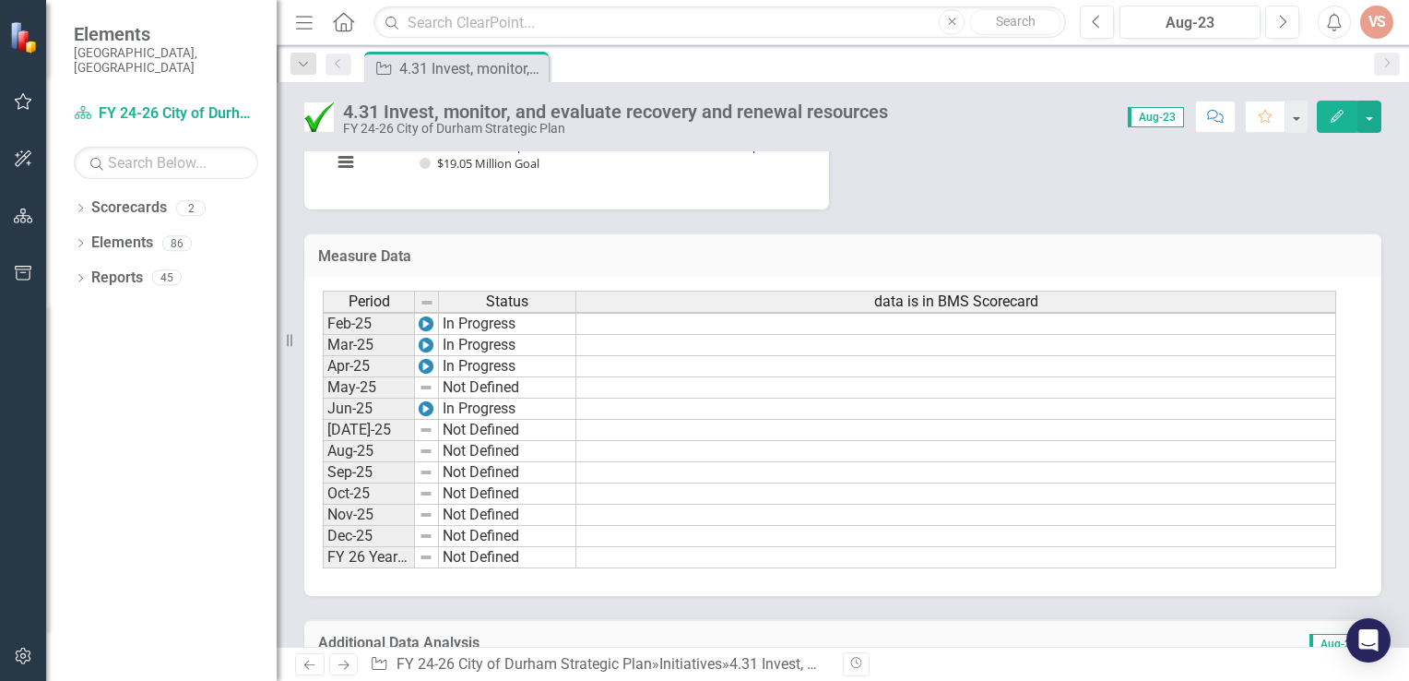
scroll to position [1625, 0]
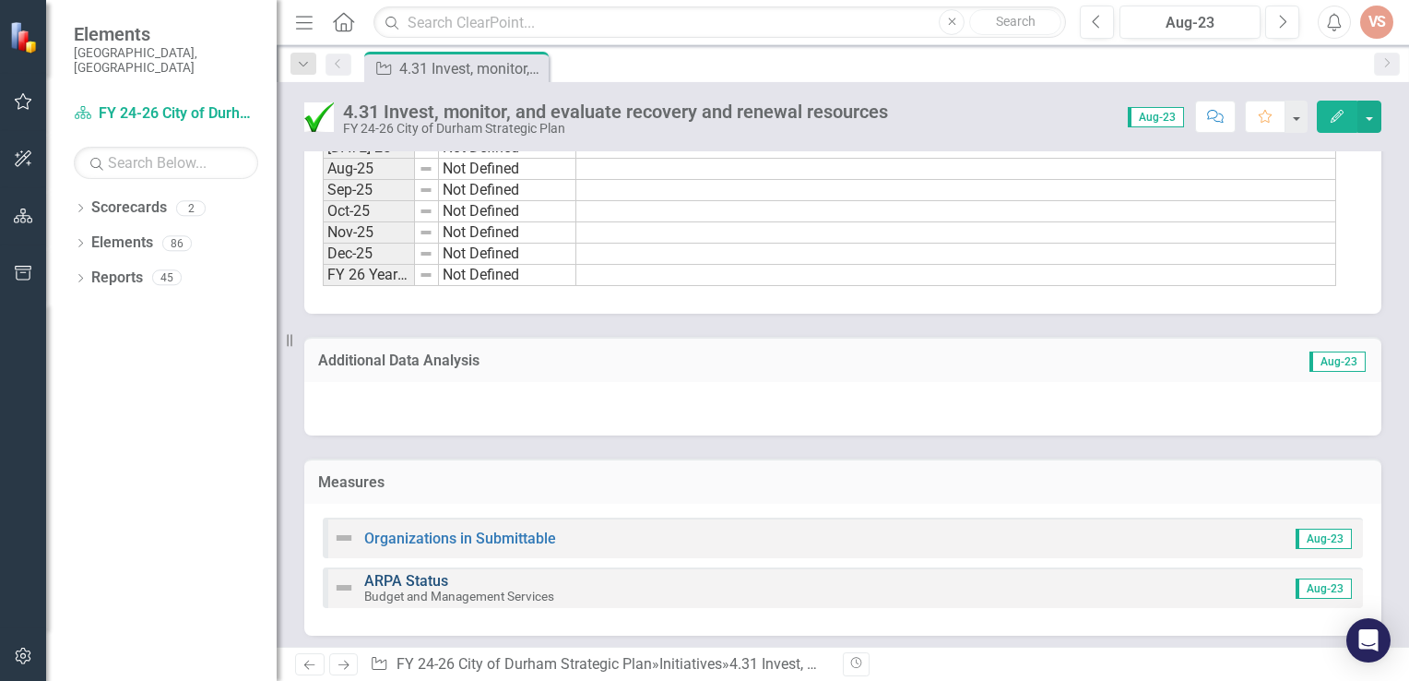
click at [412, 574] on link "ARPA Status" at bounding box center [406, 581] width 84 height 18
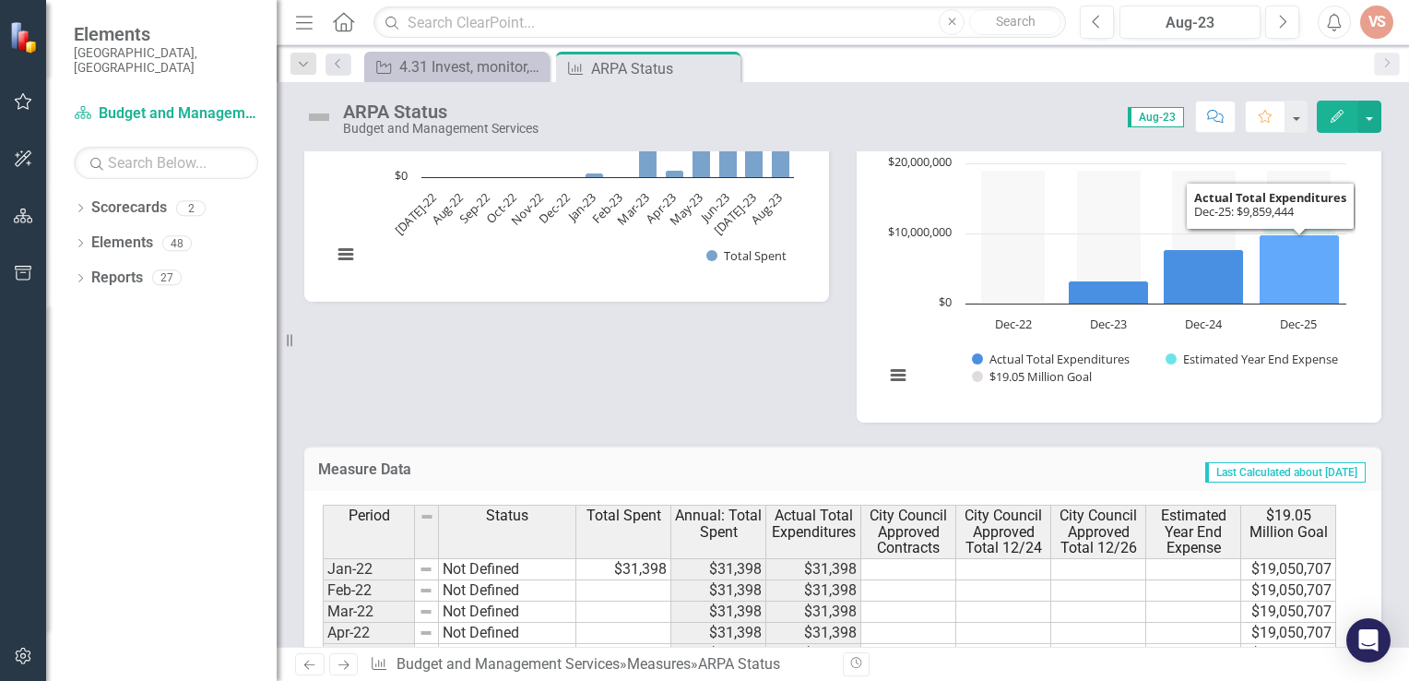
scroll to position [553, 0]
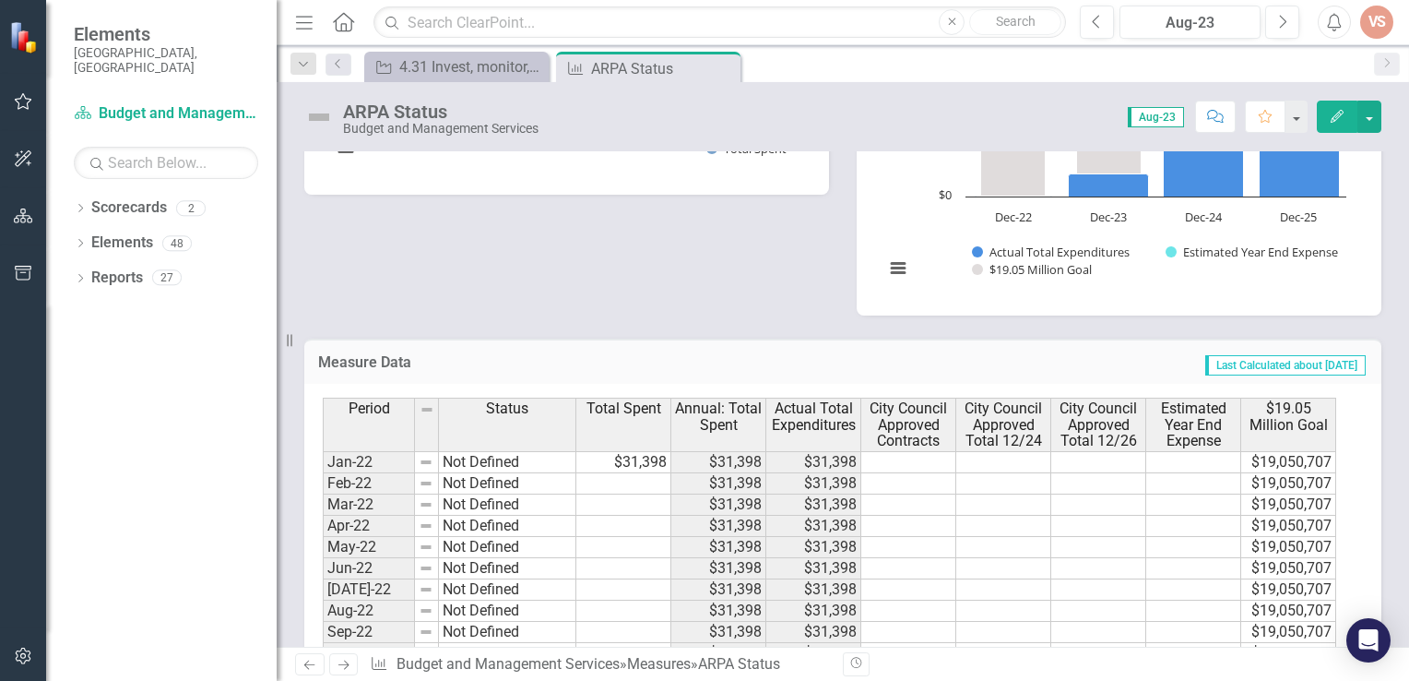
click at [1341, 113] on icon "button" at bounding box center [1337, 116] width 13 height 13
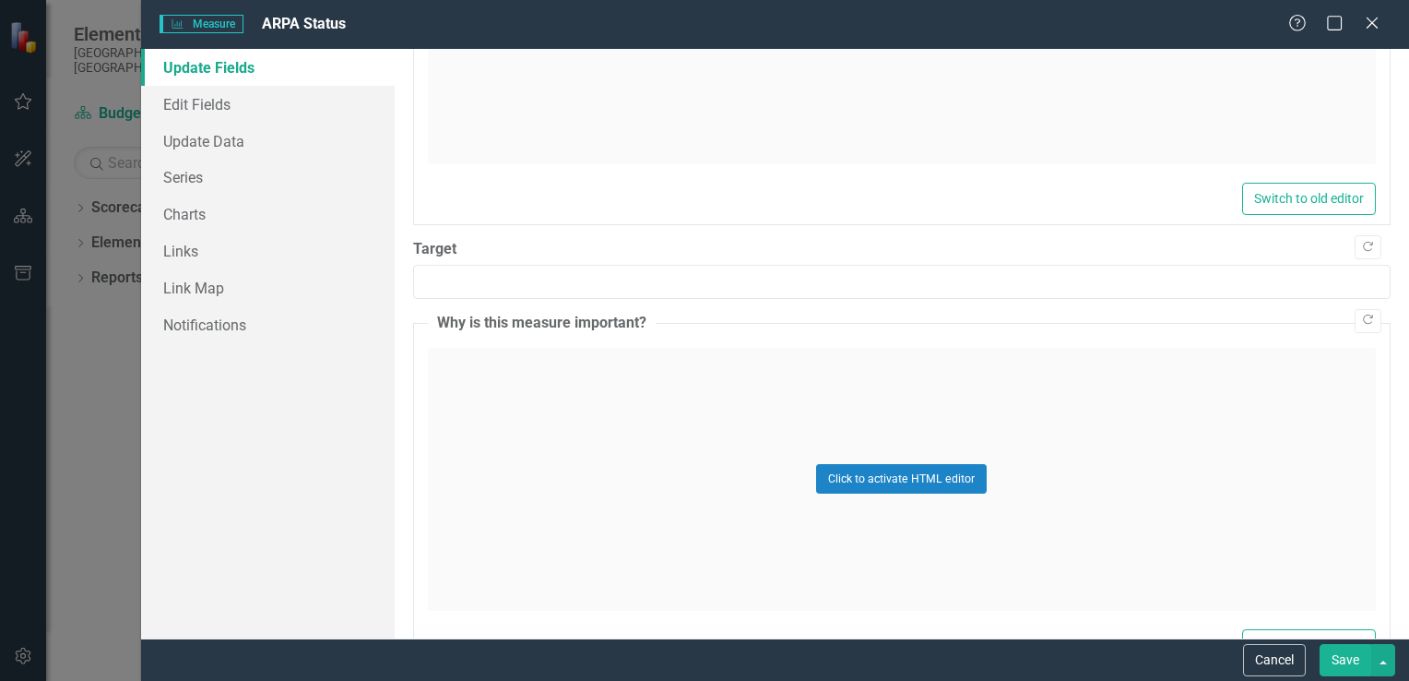
scroll to position [1255, 0]
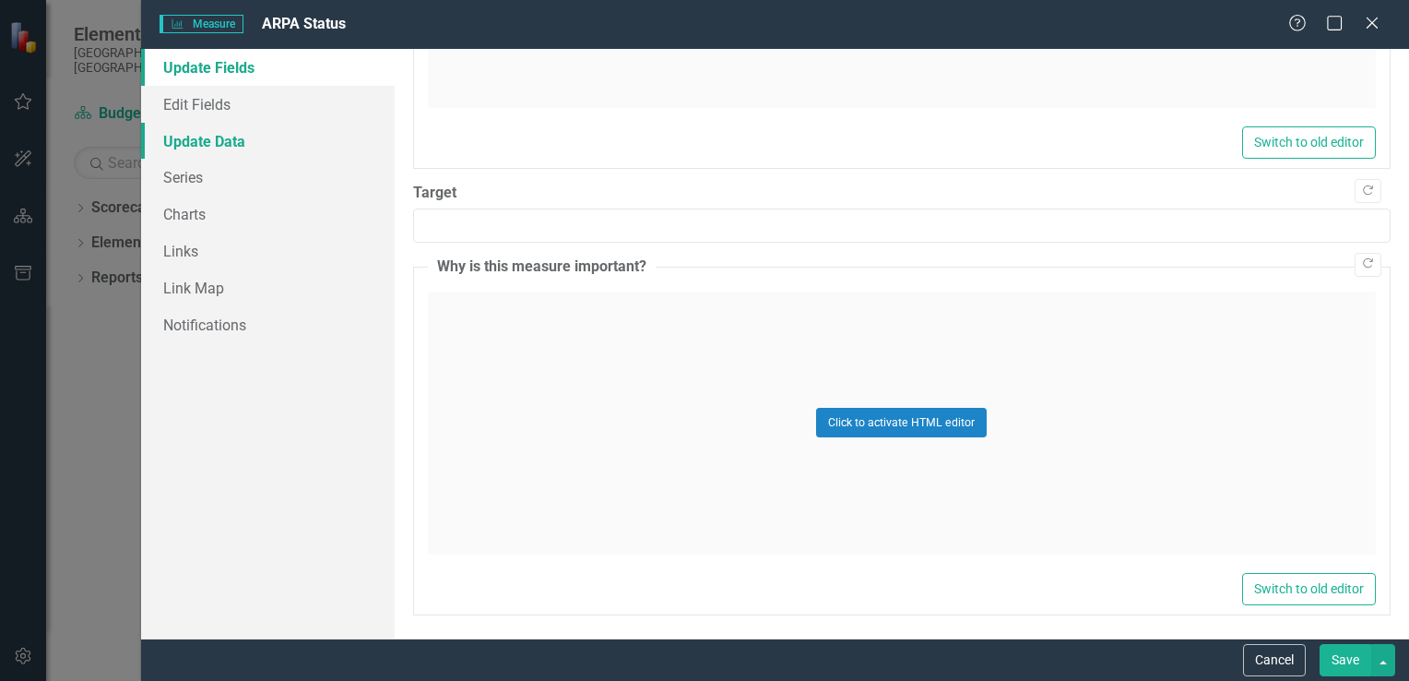
drag, startPoint x: 221, startPoint y: 134, endPoint x: 240, endPoint y: 157, distance: 29.5
click at [219, 135] on link "Update Data" at bounding box center [268, 141] width 254 height 37
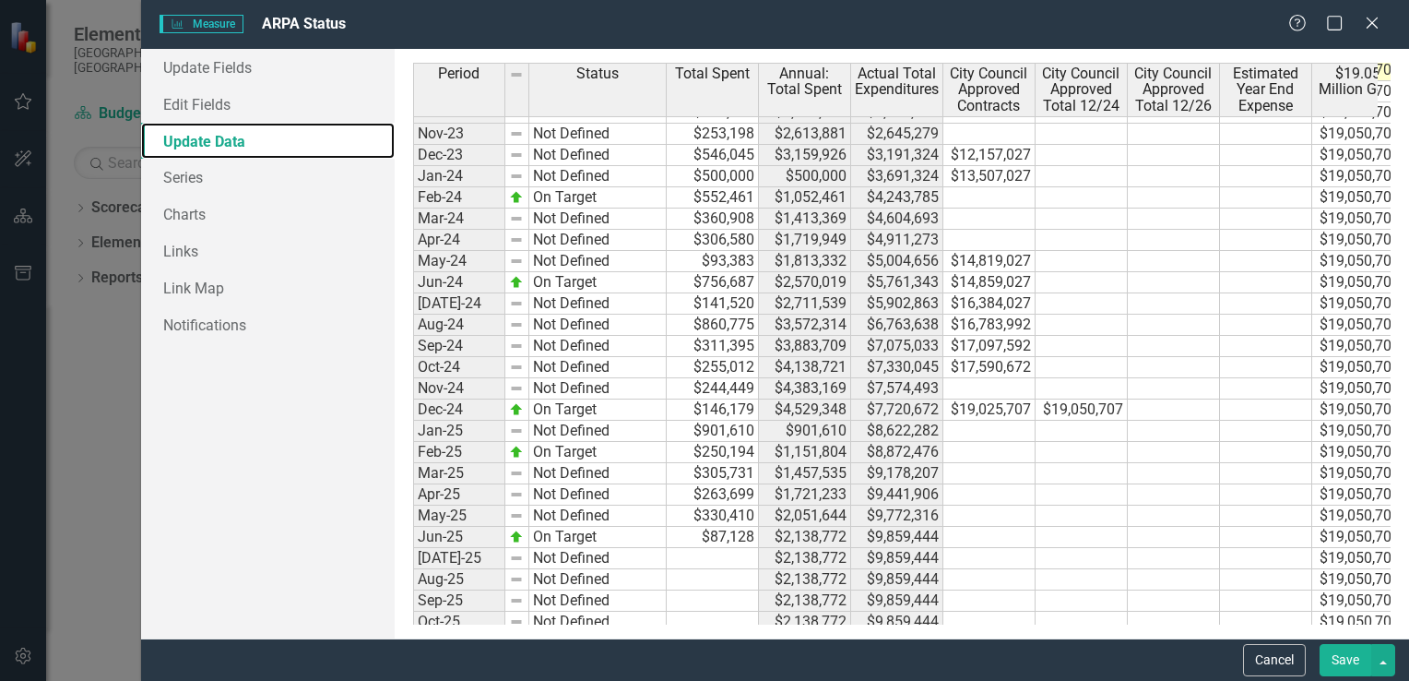
scroll to position [545, 0]
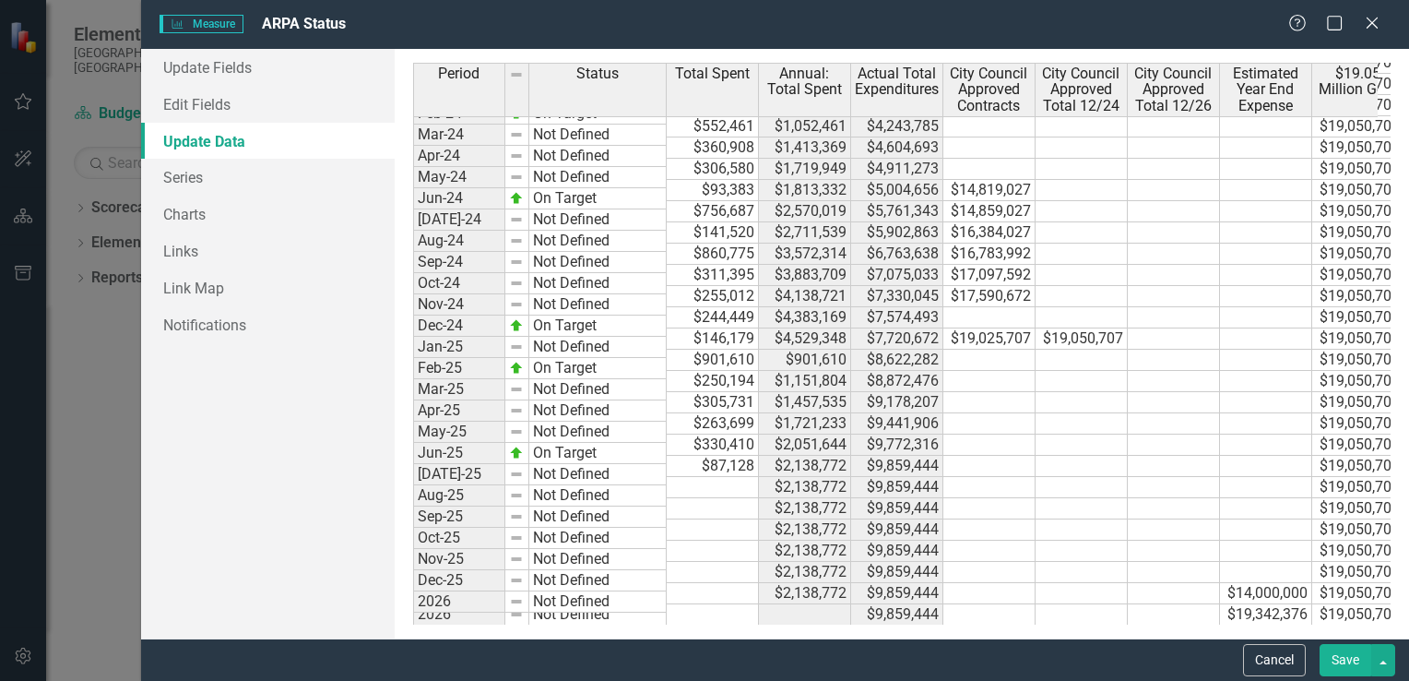
click at [745, 456] on td "$87,128" at bounding box center [713, 466] width 92 height 21
type textarea "93688"
type textarea "886188"
type textarea "389749"
click at [518, 489] on img at bounding box center [516, 495] width 15 height 15
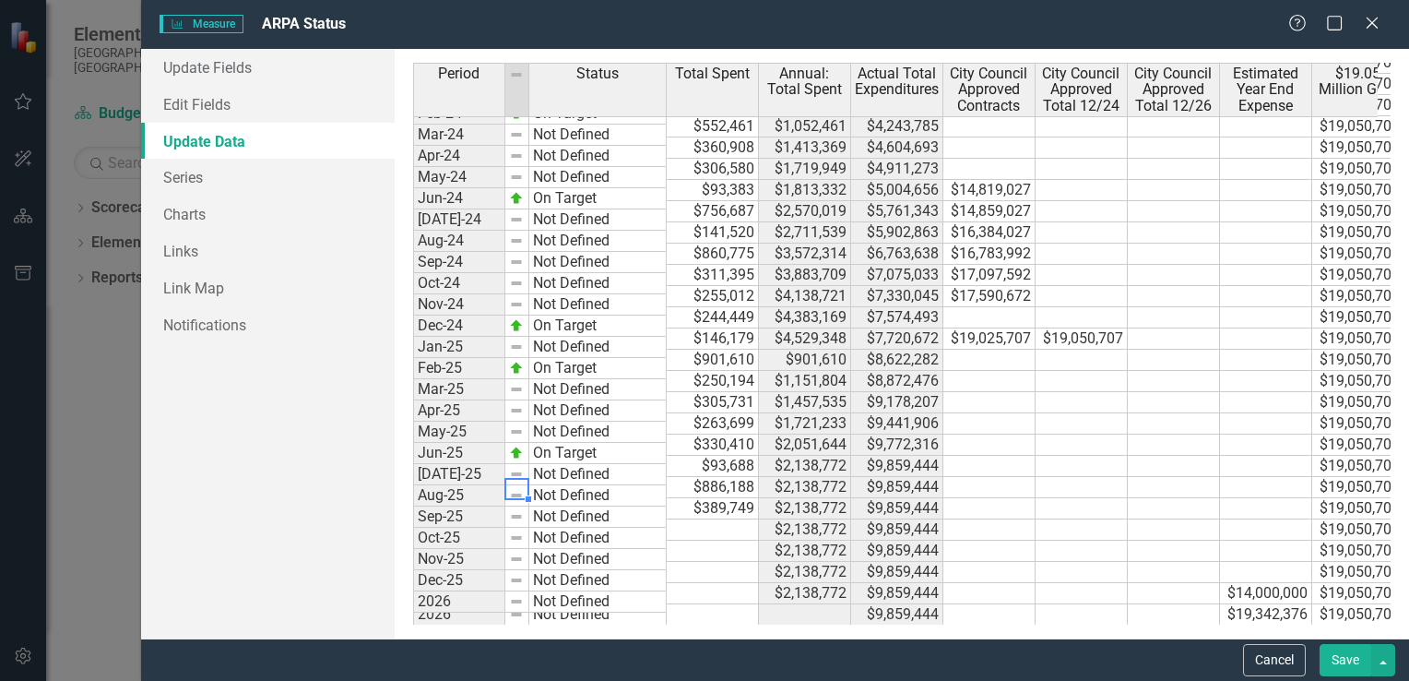
click at [553, 487] on td "Not Defined" at bounding box center [597, 495] width 137 height 21
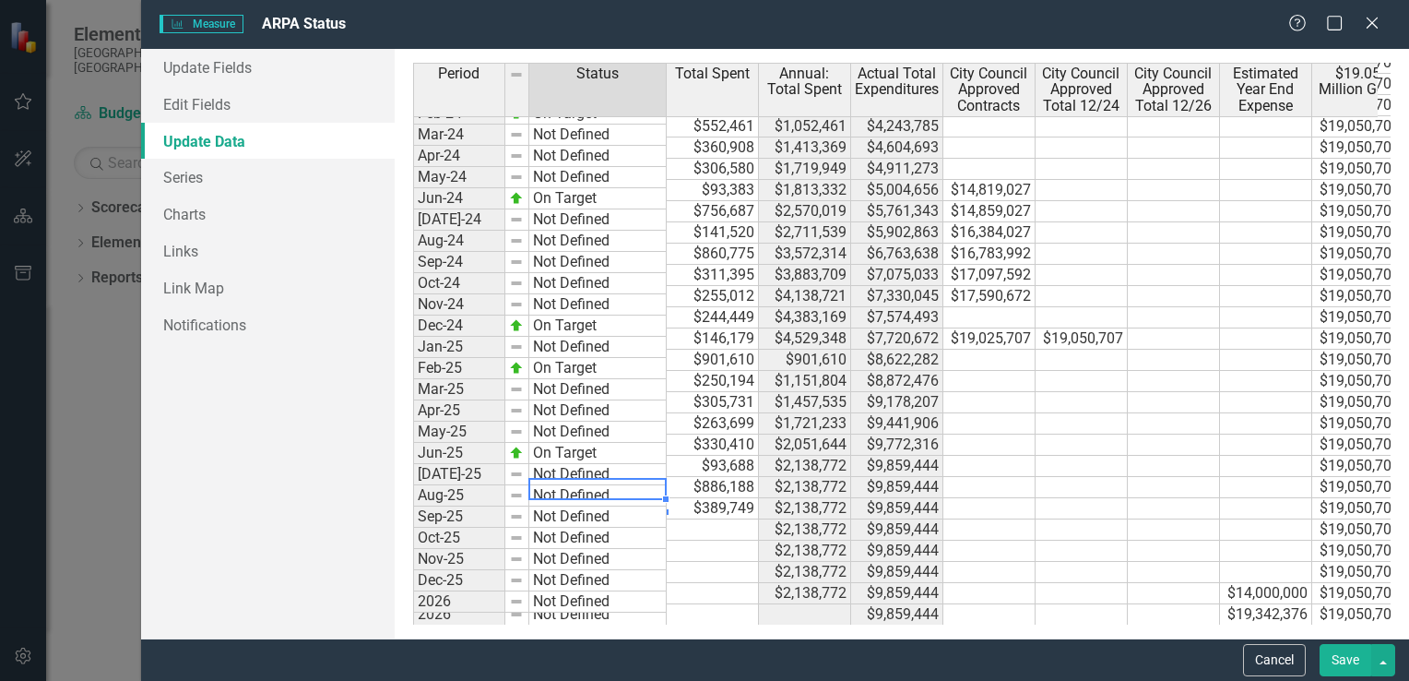
click at [553, 487] on td "Not Defined" at bounding box center [597, 495] width 137 height 21
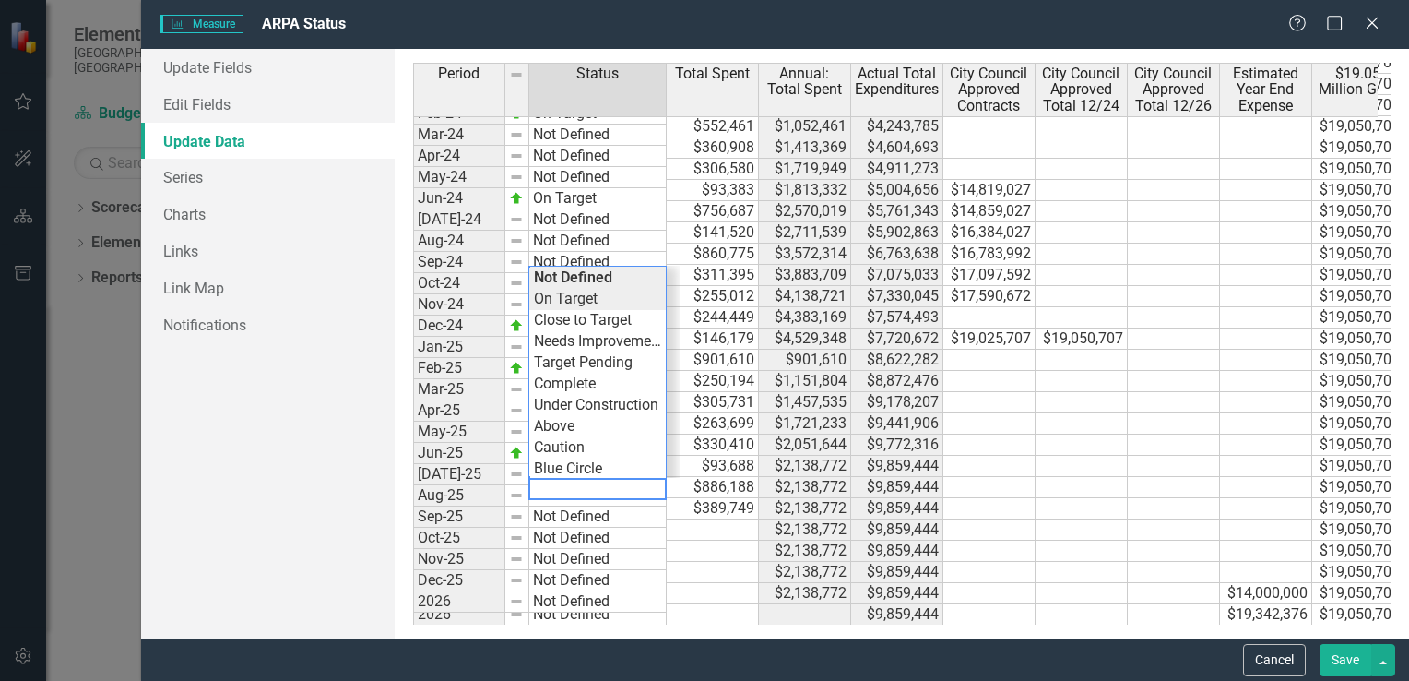
click at [592, 306] on div "Period Status Total Spent Annual: Total Spent Actual Total Expenditures City Co…" at bounding box center [902, 344] width 978 height 562
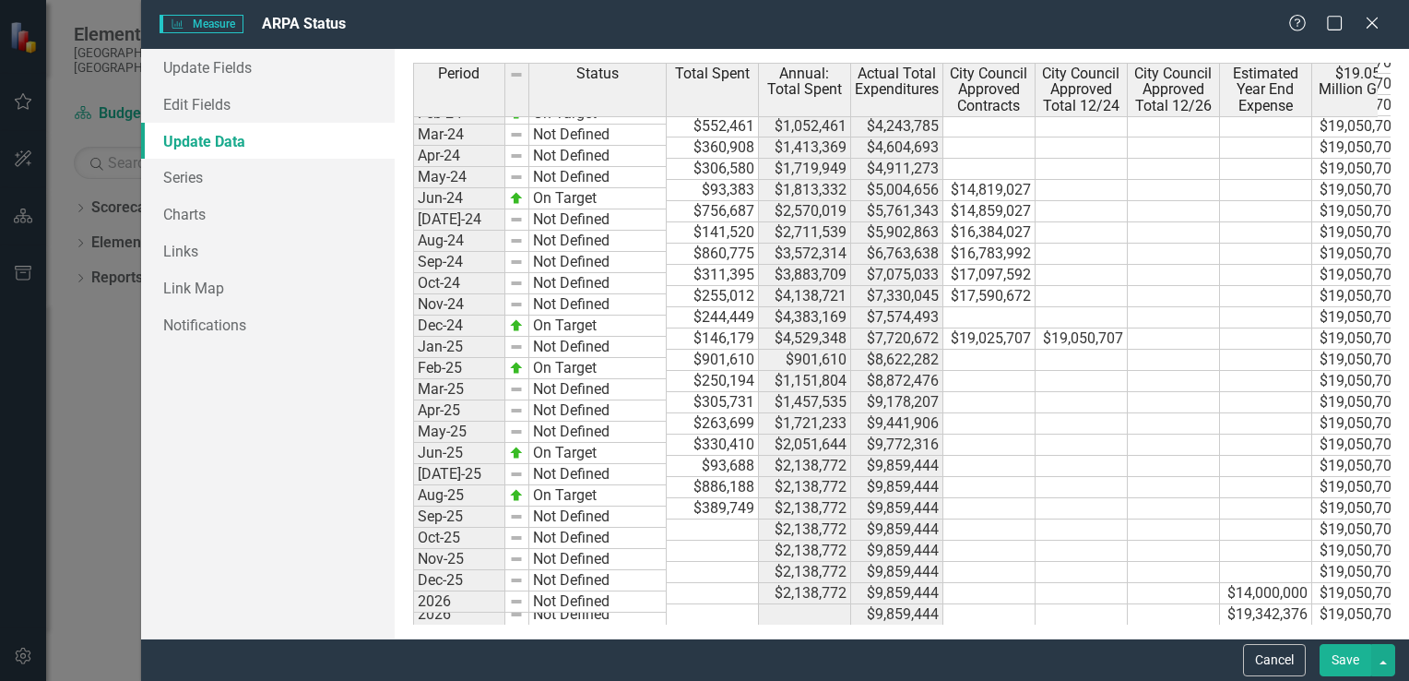
click at [1345, 658] on button "Save" at bounding box center [1346, 660] width 52 height 32
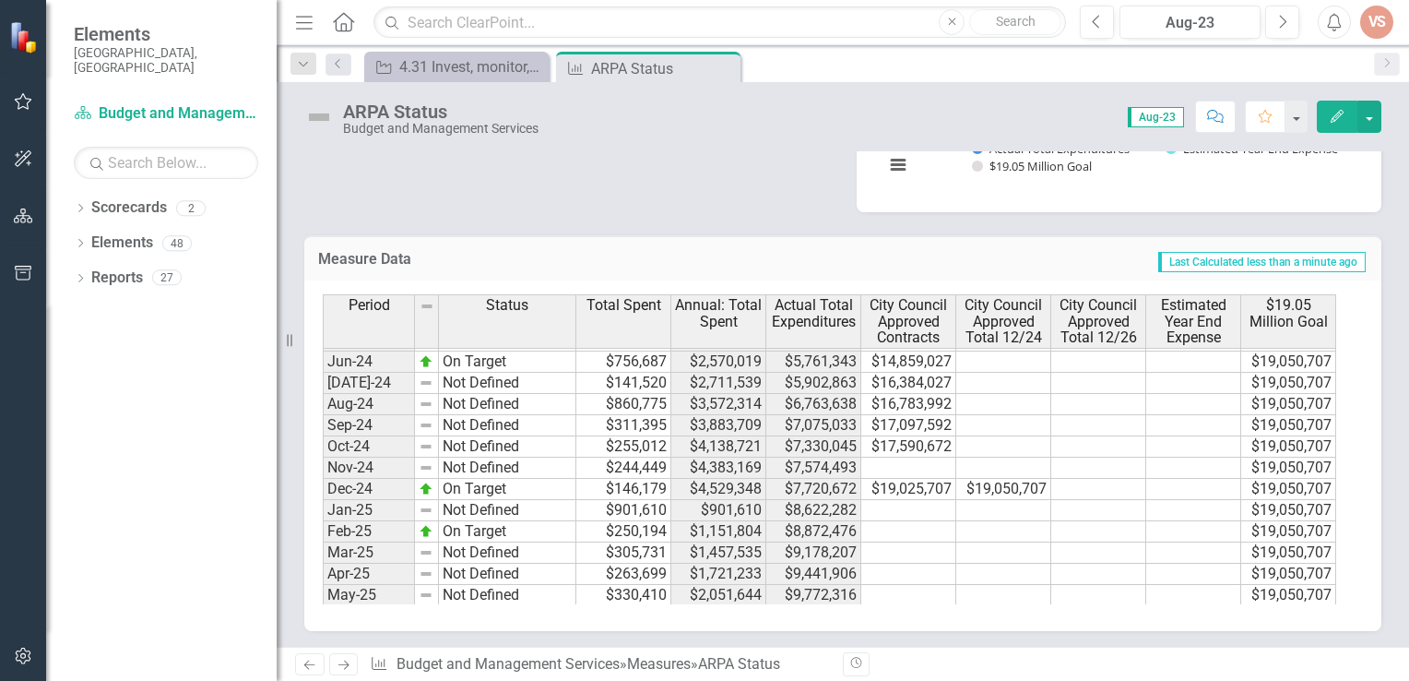
scroll to position [785, 0]
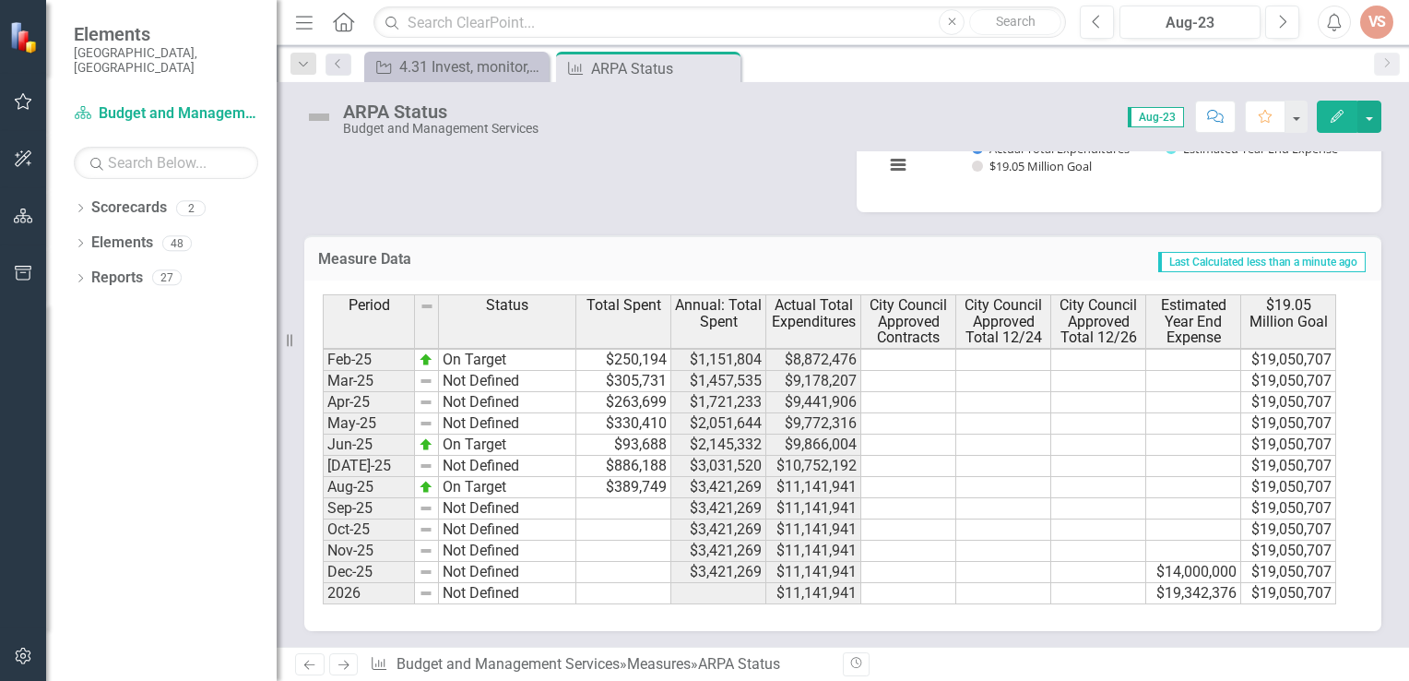
click at [159, 430] on div "Dropdown Scorecards 2 Dropdown FY 24-26 City of [GEOGRAPHIC_DATA] Strategic Pla…" at bounding box center [161, 437] width 231 height 488
click at [1371, 119] on button "button" at bounding box center [1369, 117] width 24 height 32
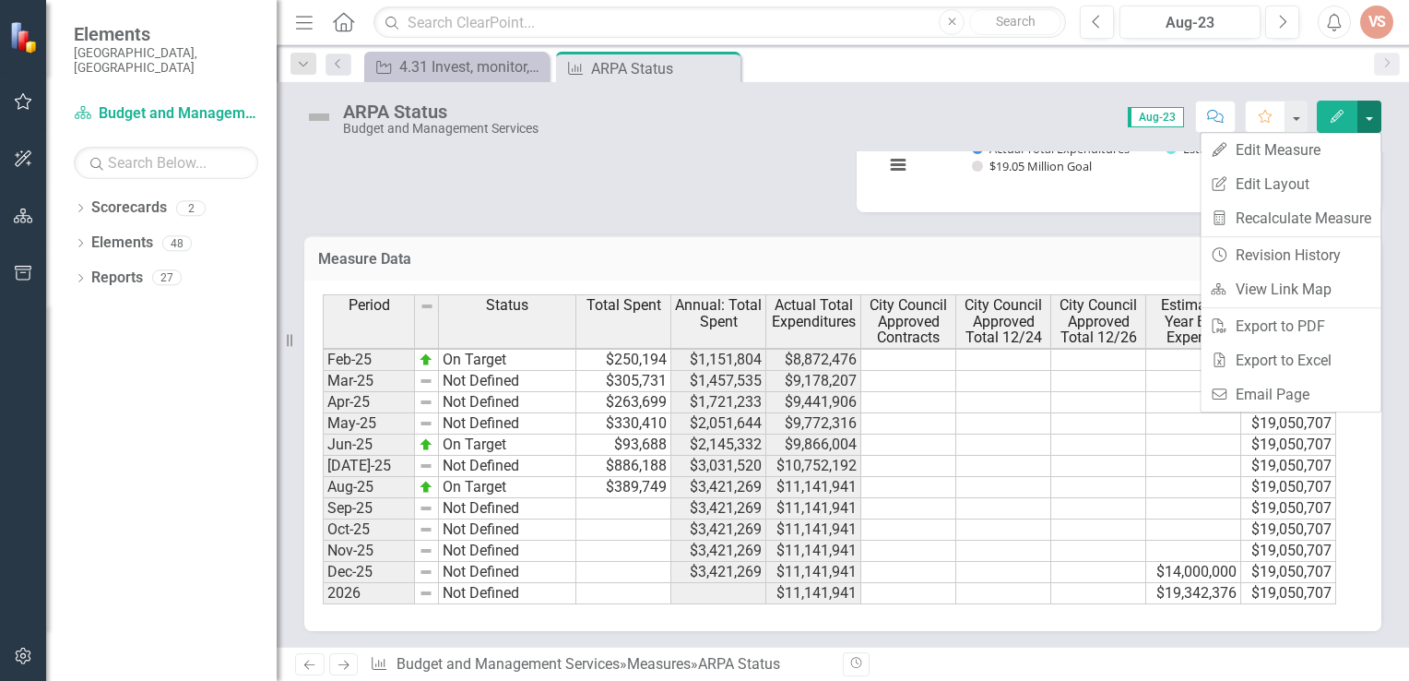
click at [1371, 119] on button "button" at bounding box center [1369, 117] width 24 height 32
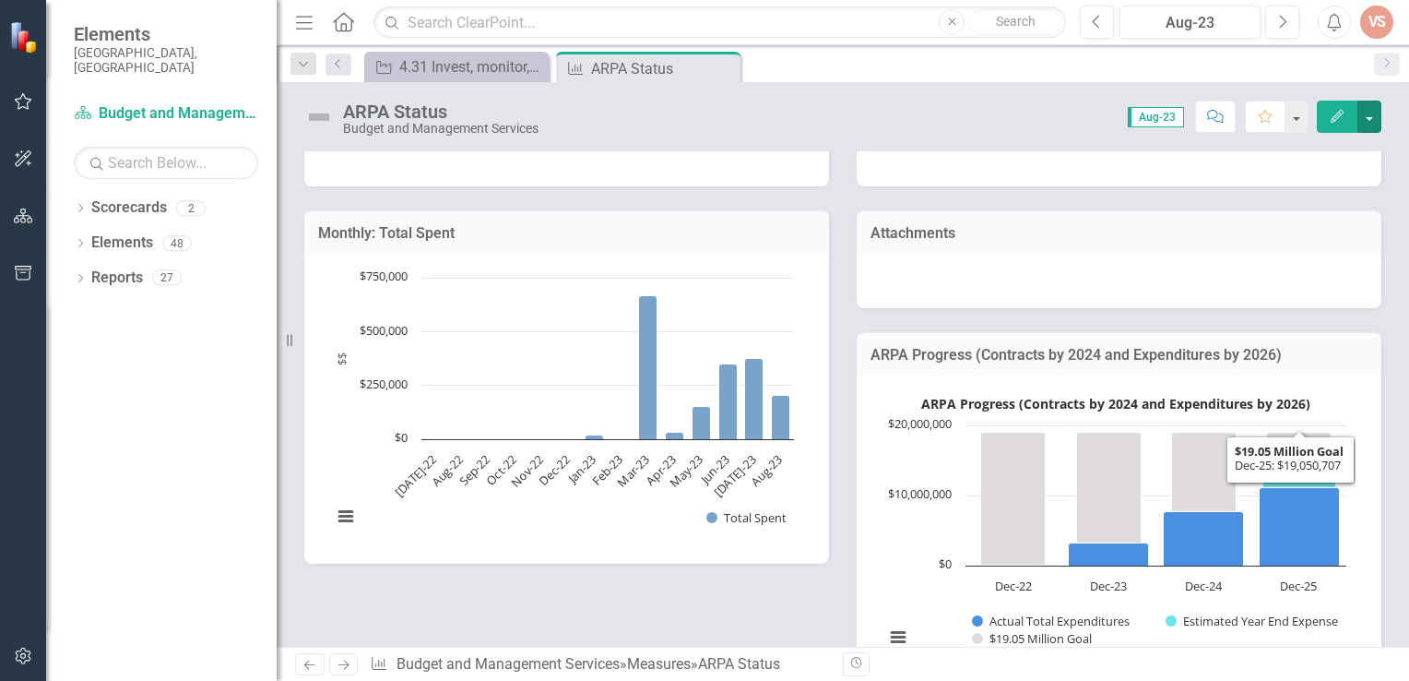
scroll to position [0, 0]
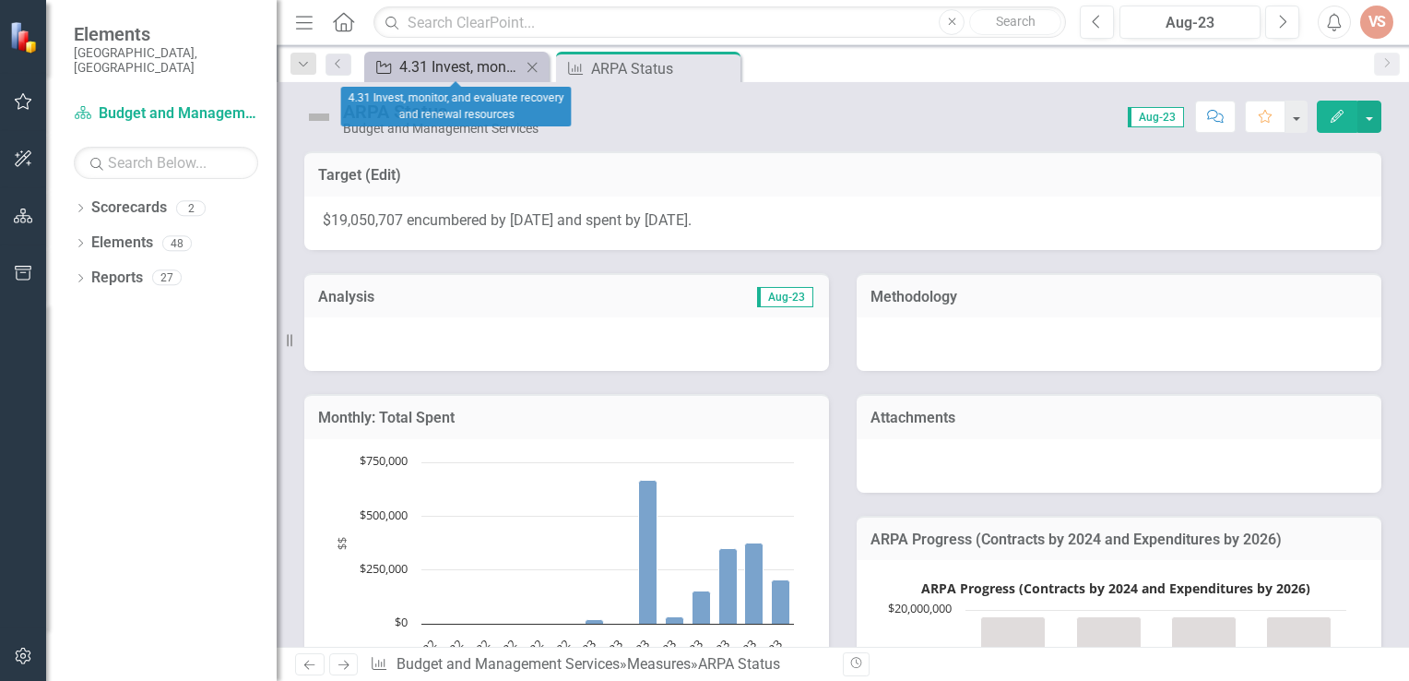
click at [455, 62] on div "4.31 Invest, monitor, and evaluate recovery and renewal resources" at bounding box center [460, 66] width 122 height 23
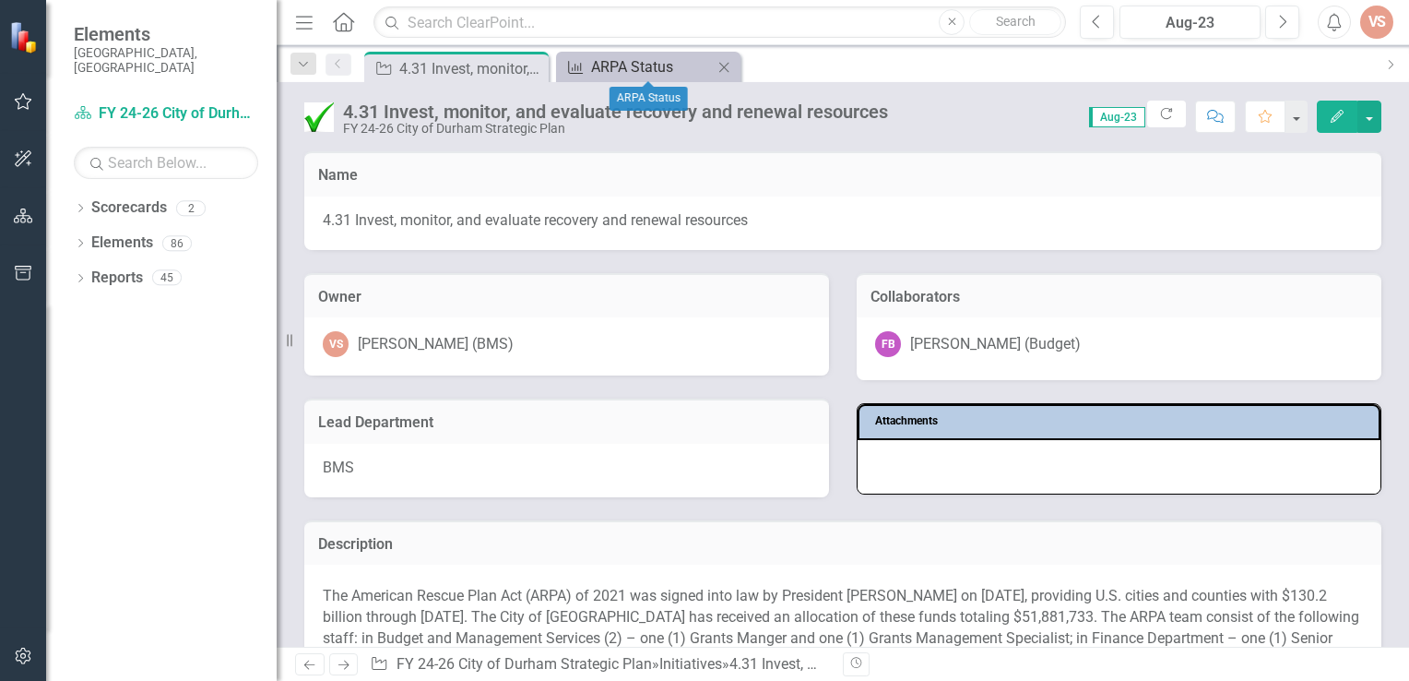
click at [672, 72] on div "ARPA Status" at bounding box center [652, 66] width 122 height 23
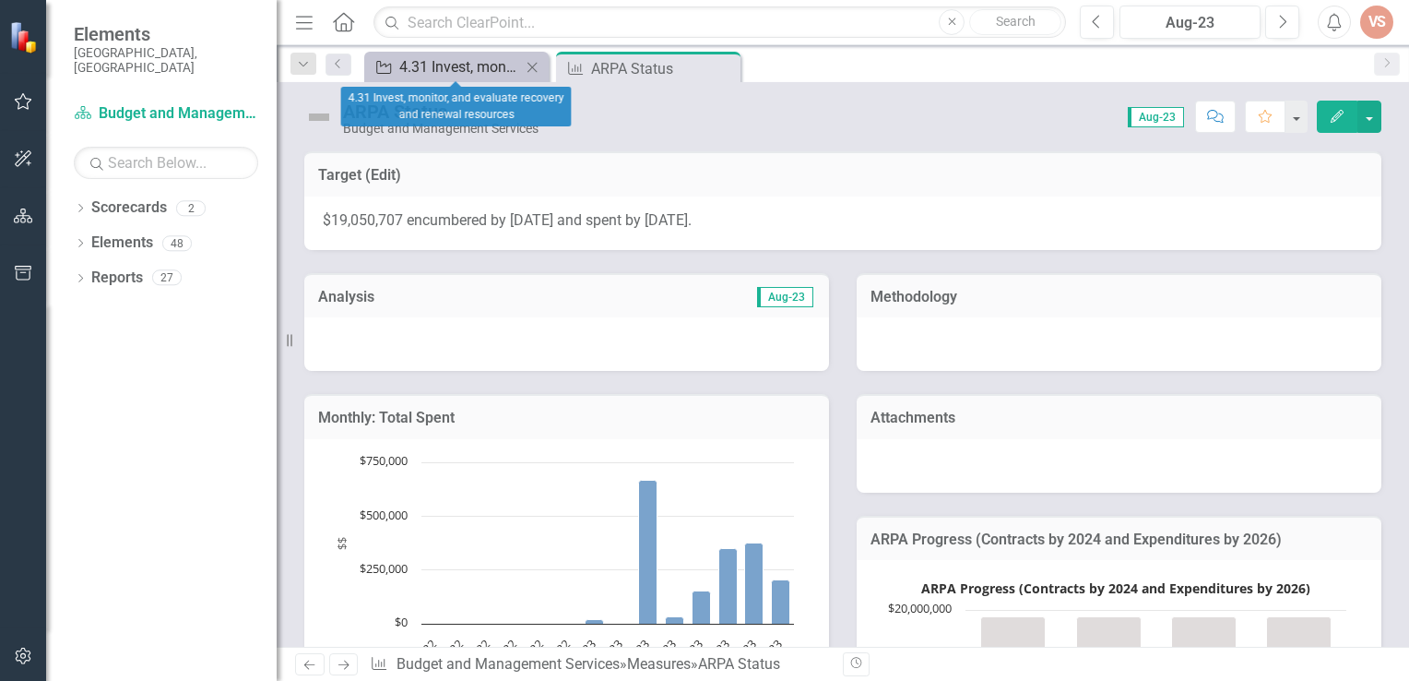
click at [423, 65] on div "4.31 Invest, monitor, and evaluate recovery and renewal resources" at bounding box center [460, 66] width 122 height 23
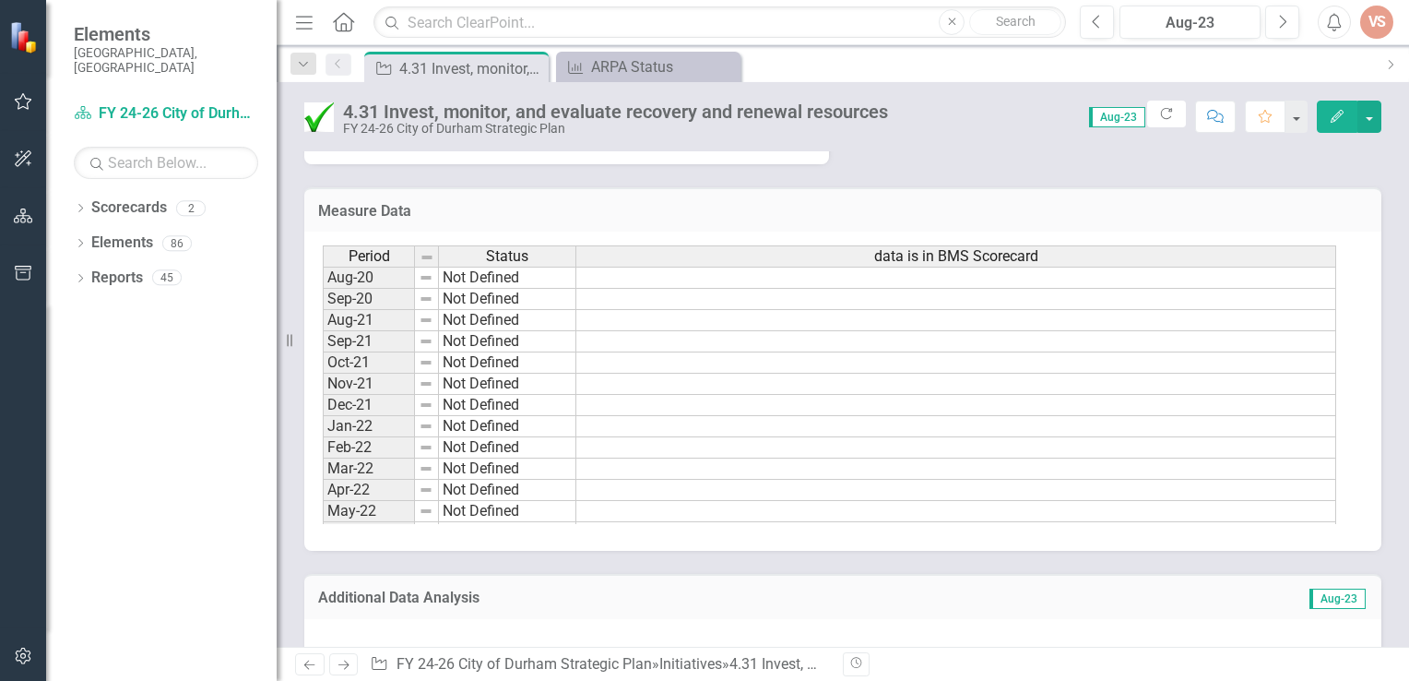
scroll to position [1568, 0]
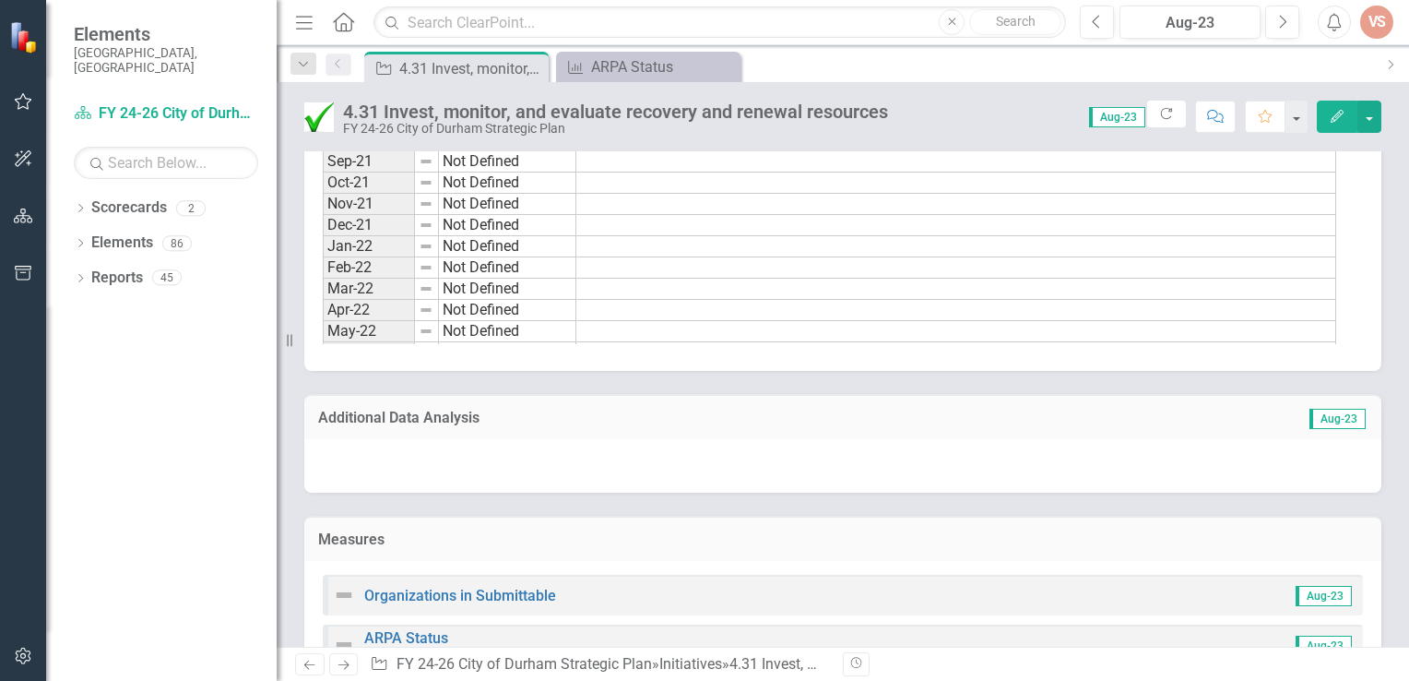
click at [1377, 24] on div "VS" at bounding box center [1376, 22] width 33 height 33
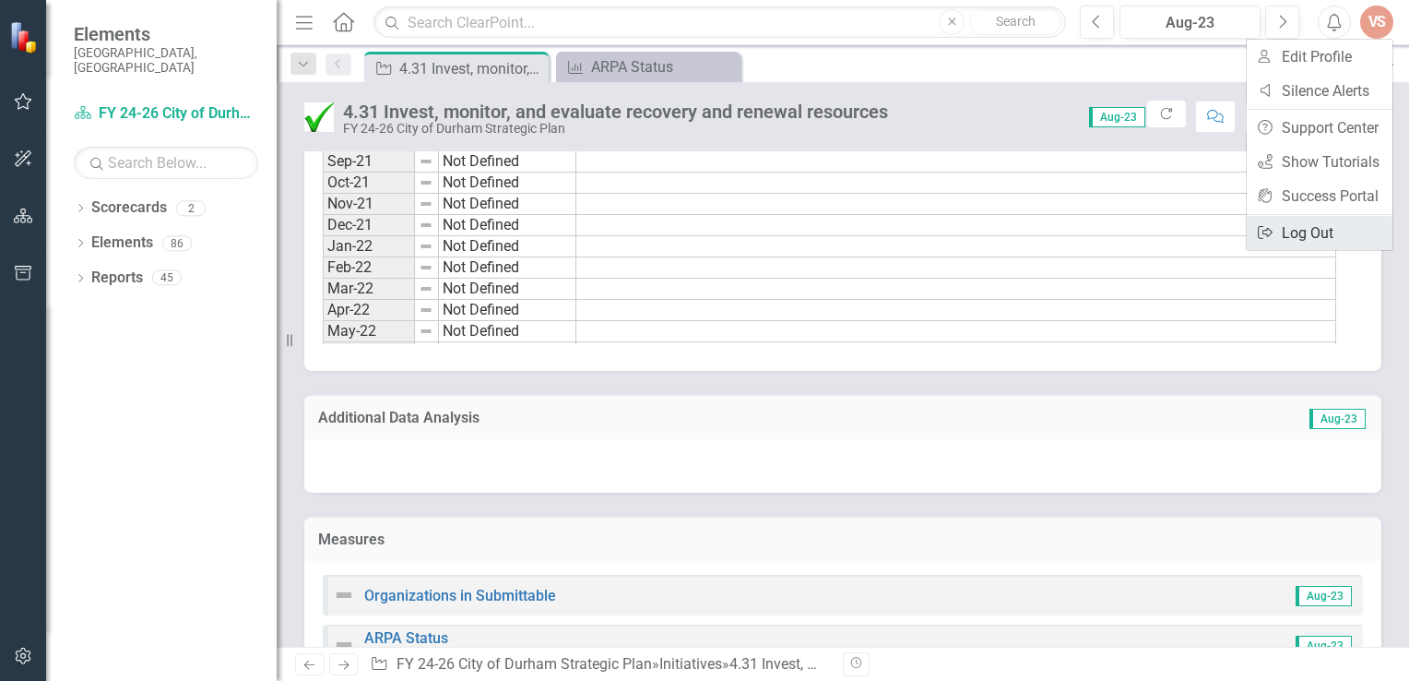
click at [1306, 236] on link "Logout Log Out" at bounding box center [1320, 233] width 146 height 34
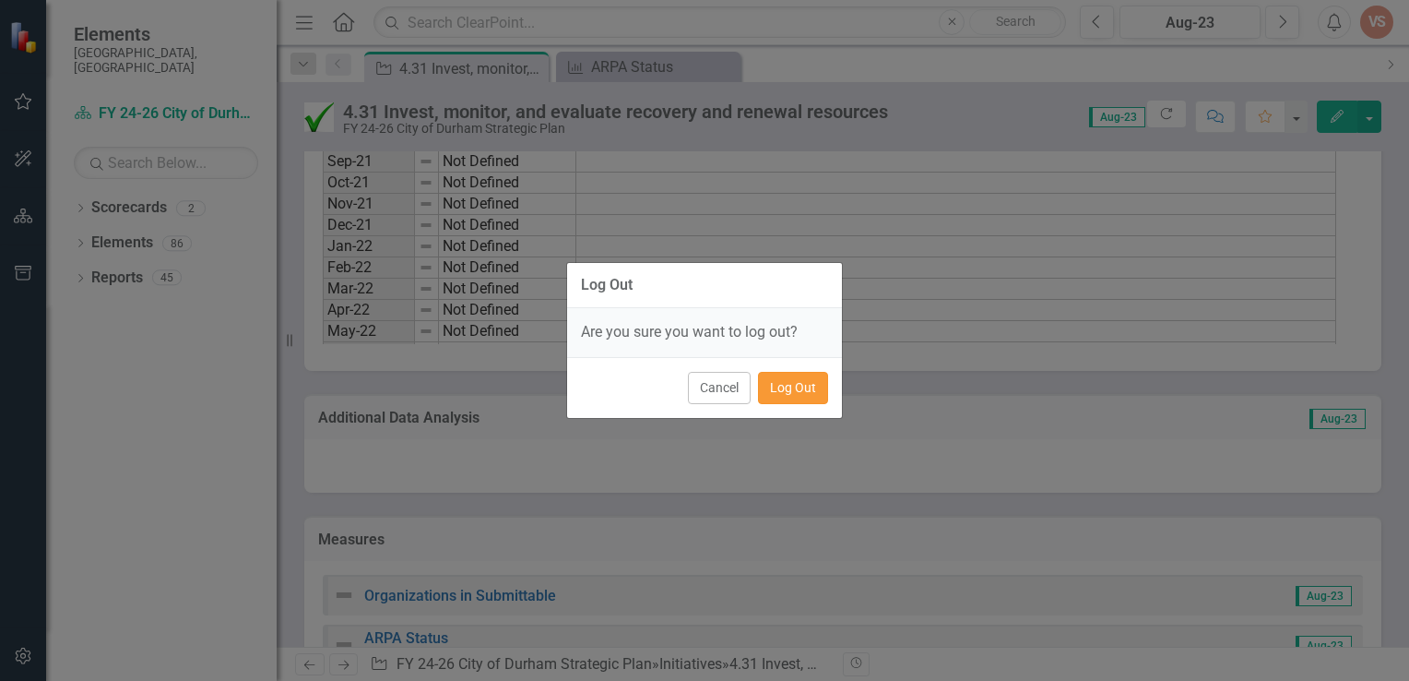
click at [799, 382] on button "Log Out" at bounding box center [793, 388] width 70 height 32
